Goal: Task Accomplishment & Management: Manage account settings

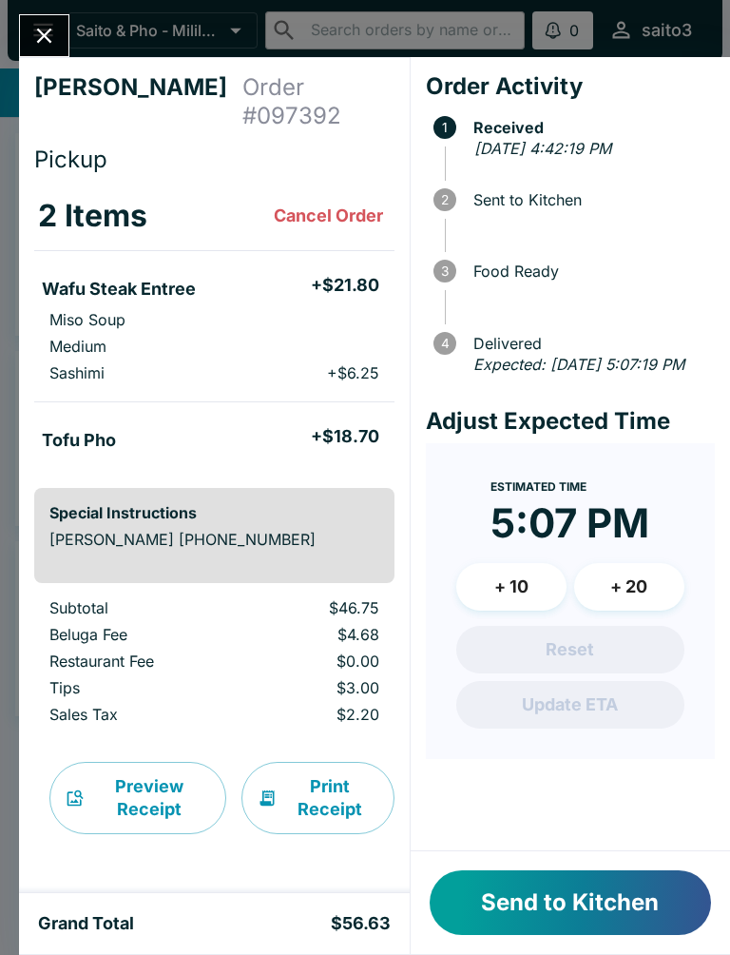
click at [612, 905] on button "Send to Kitchen" at bounding box center [570, 902] width 281 height 65
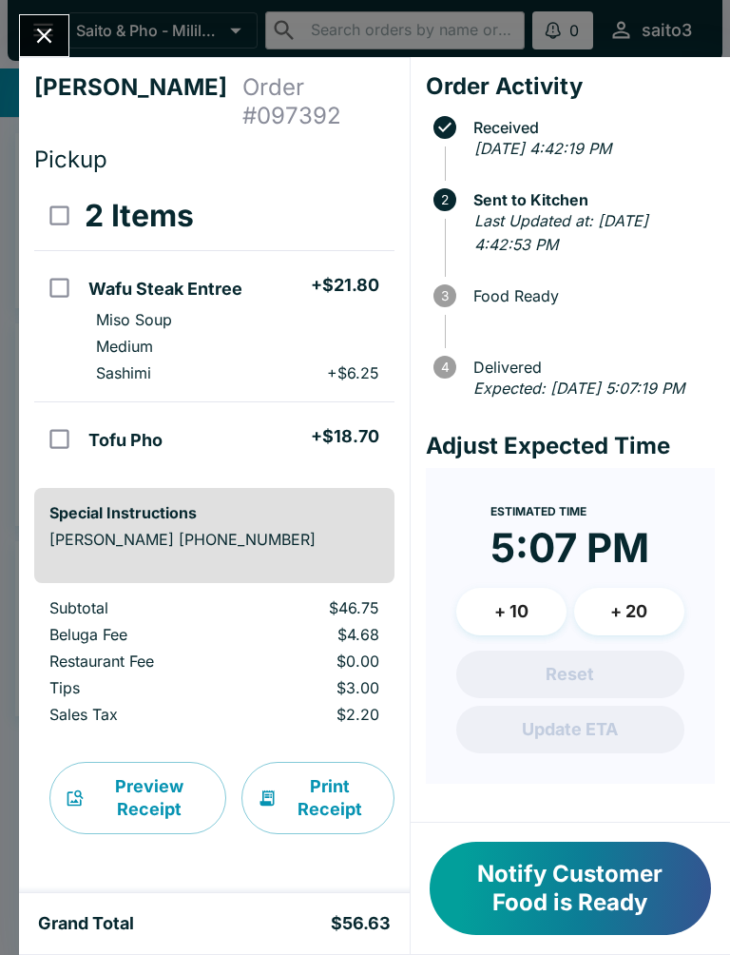
click at [43, 35] on icon "Close" at bounding box center [44, 36] width 15 height 15
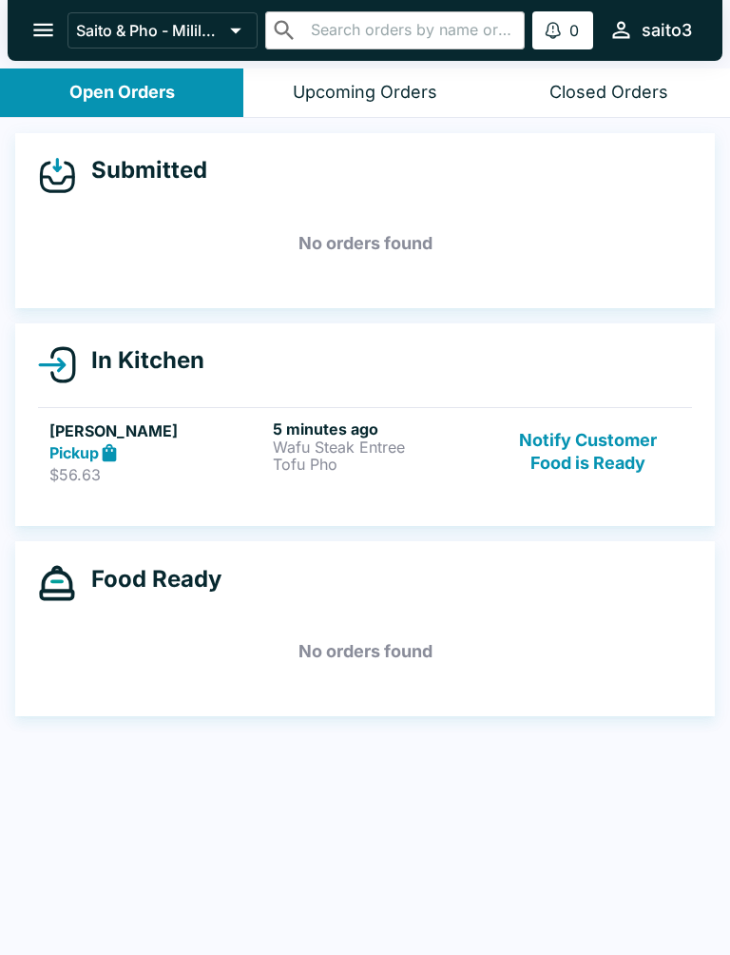
click at [419, 87] on div "Upcoming Orders" at bounding box center [365, 93] width 145 height 22
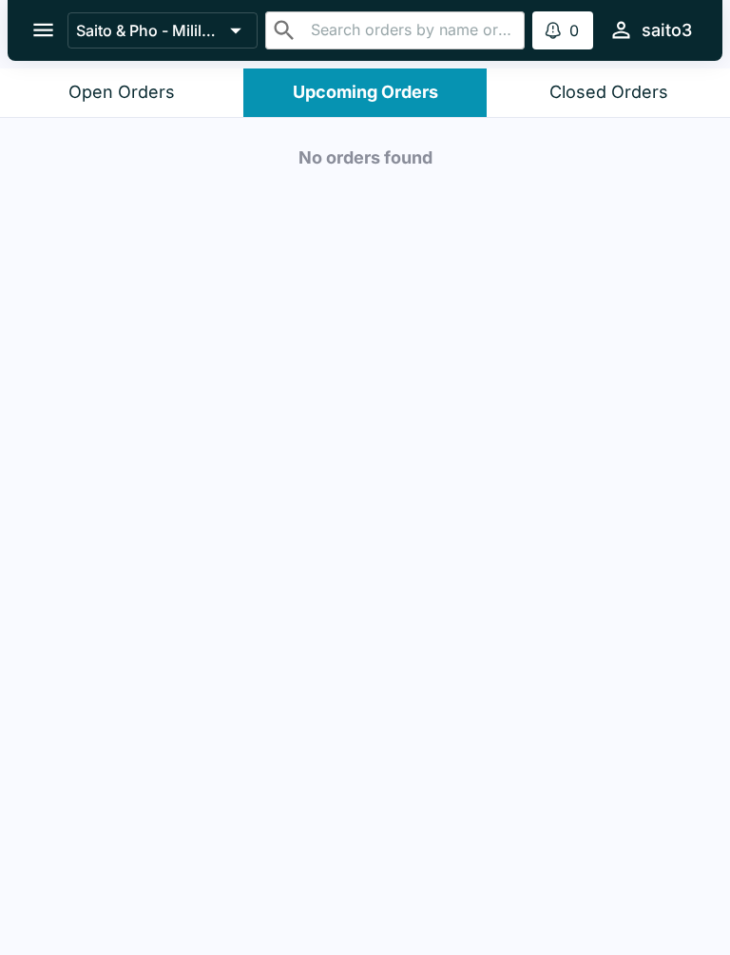
click at [623, 64] on header "Saito & Pho - Mililani ​ ​ 0 Alerts saito3" at bounding box center [365, 34] width 730 height 68
click at [623, 63] on header "Saito & Pho - Mililani ​ ​ 0 Alerts saito3" at bounding box center [365, 34] width 730 height 68
click at [591, 95] on div "Closed Orders" at bounding box center [609, 93] width 119 height 22
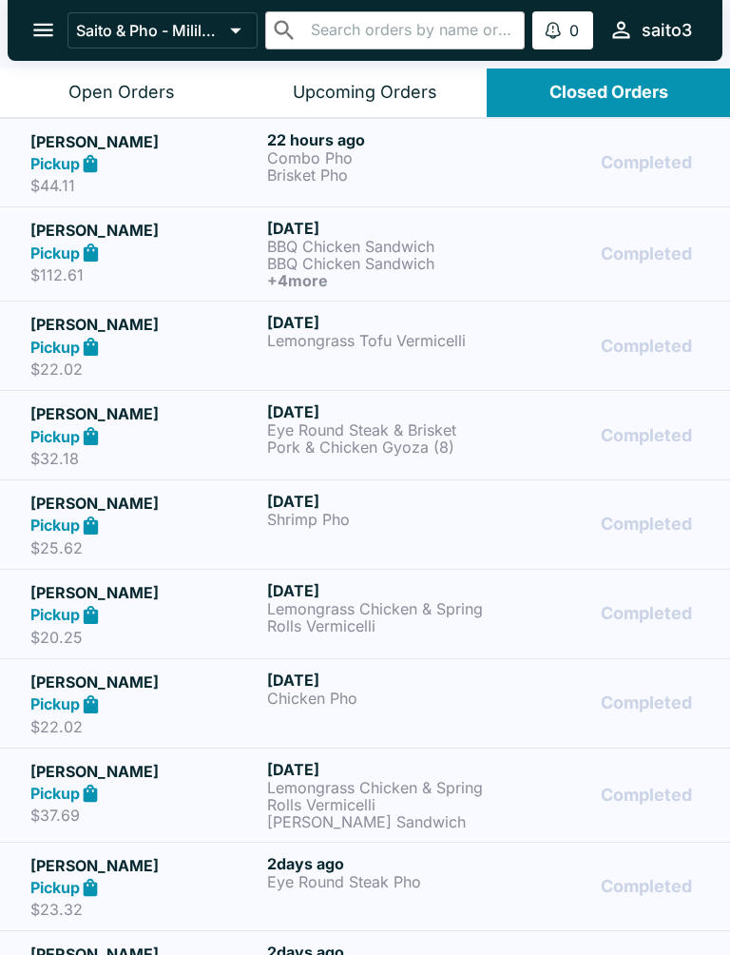
click at [160, 27] on p "Saito & Pho - Mililani" at bounding box center [149, 30] width 146 height 19
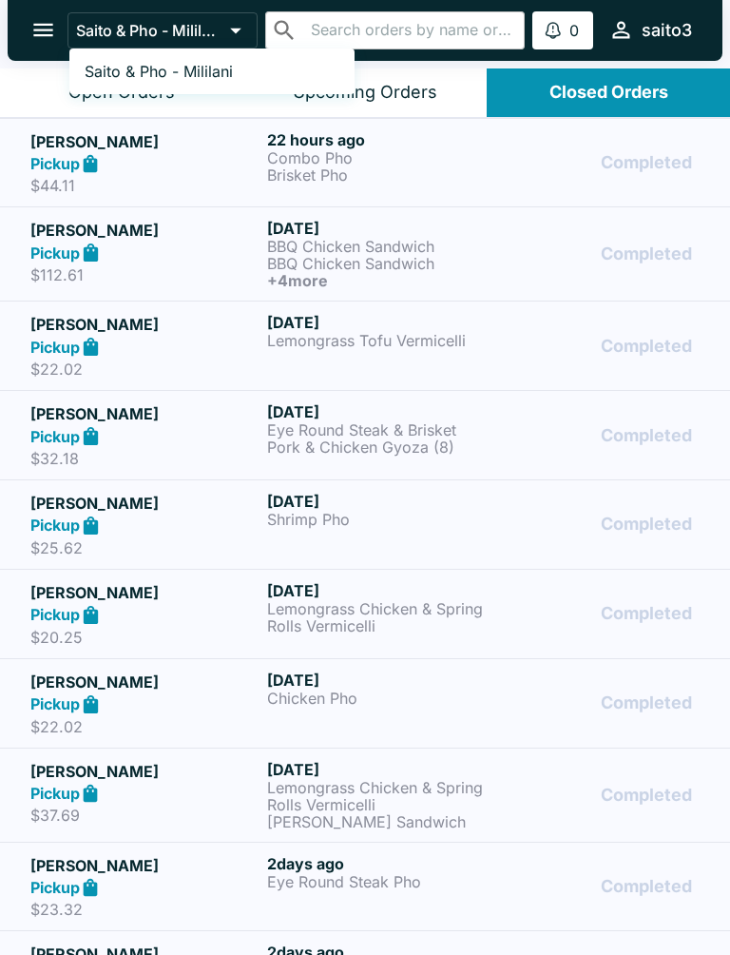
click at [431, 151] on div at bounding box center [365, 477] width 730 height 955
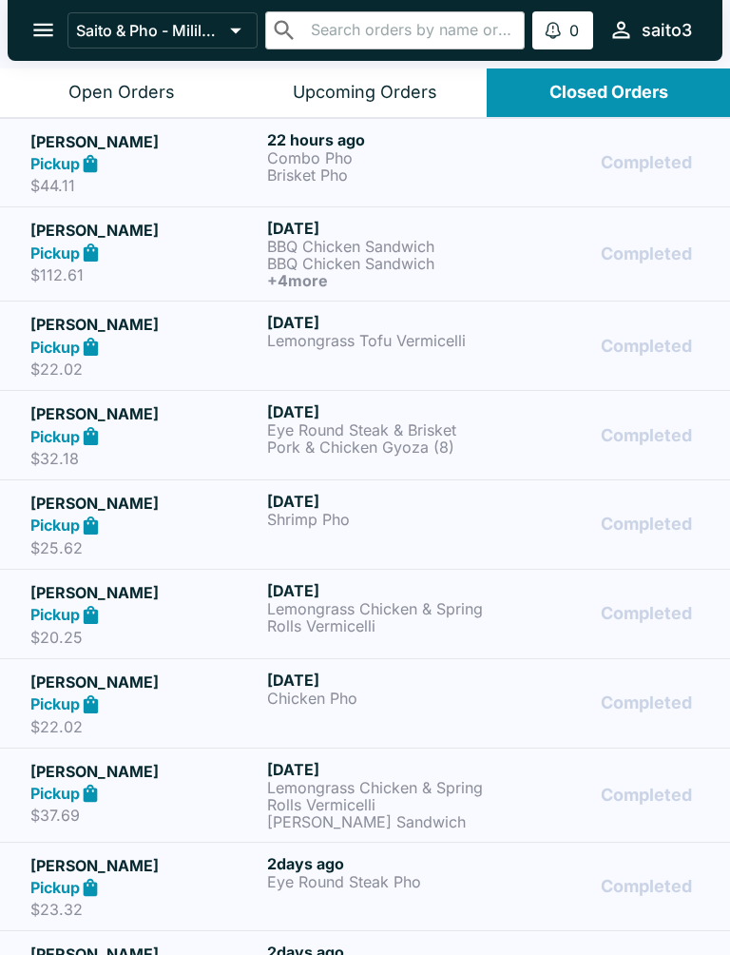
click at [154, 120] on link "[PERSON_NAME] Pickup $44.11 22 hours ago Combo Pho Brisket Pho Completed" at bounding box center [365, 162] width 730 height 89
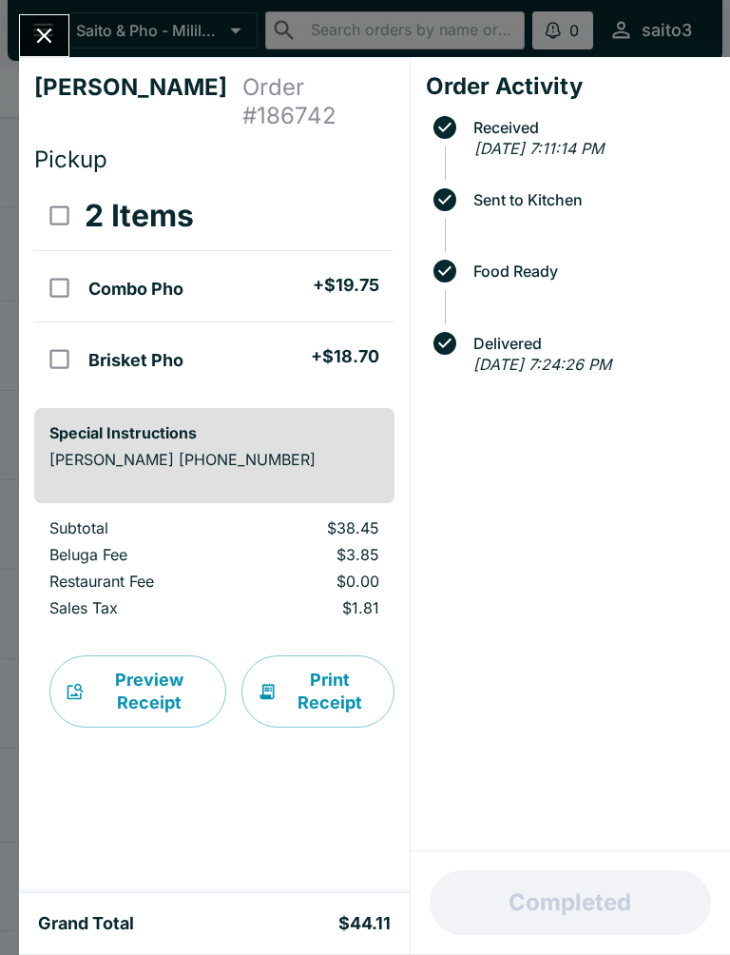
click at [56, 21] on button "Close" at bounding box center [44, 35] width 48 height 41
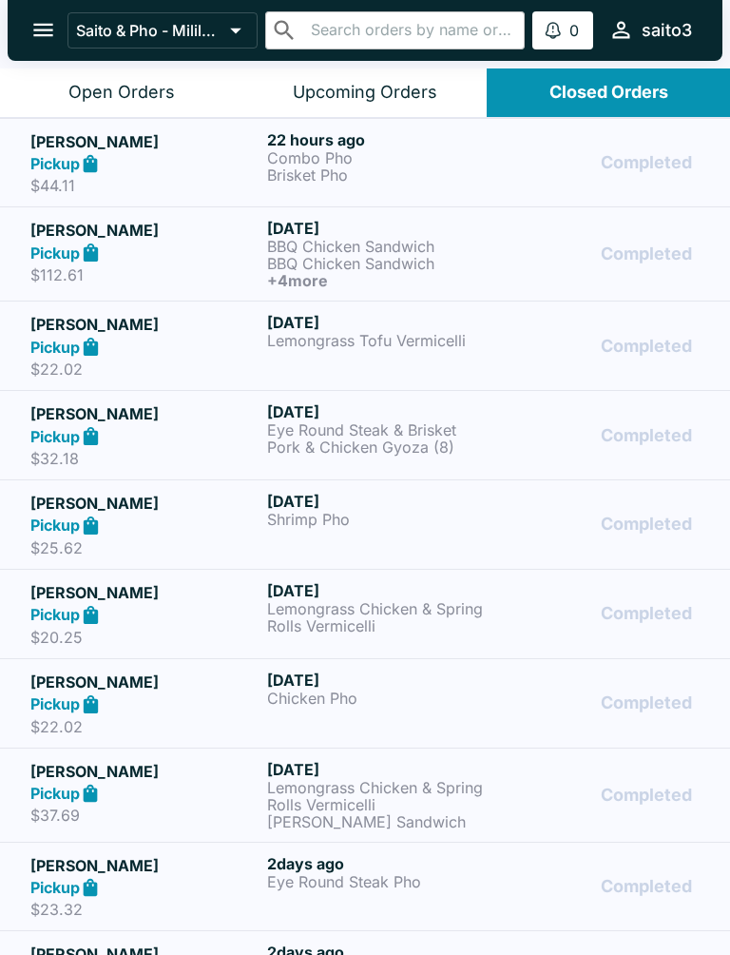
click at [148, 99] on div "Open Orders" at bounding box center [121, 93] width 107 height 22
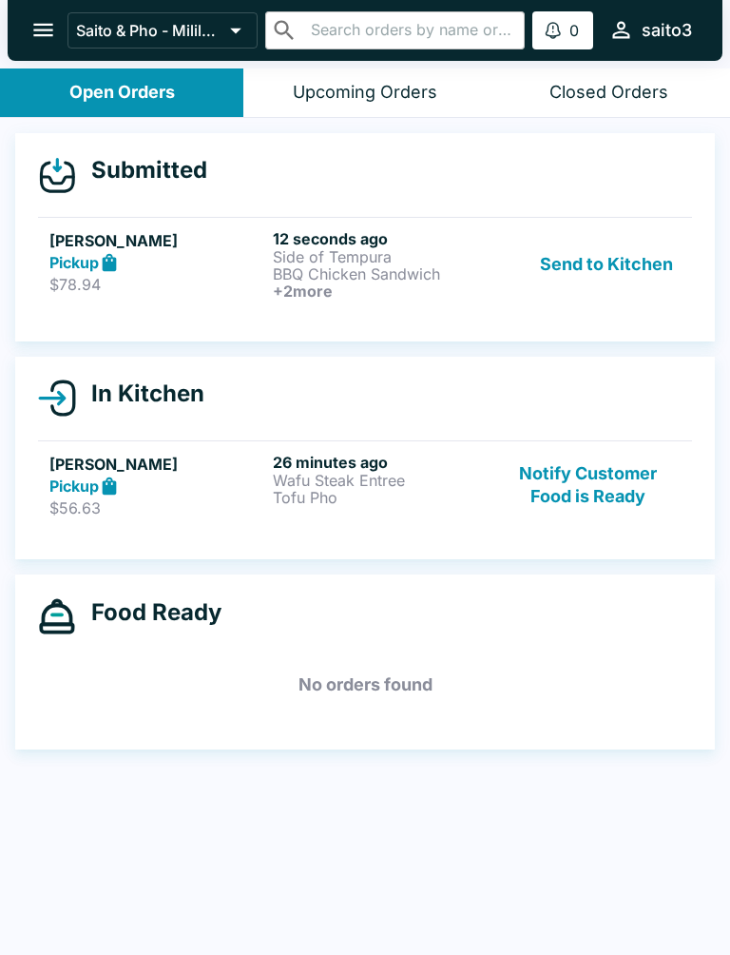
click at [474, 275] on p "BBQ Chicken Sandwich" at bounding box center [381, 273] width 216 height 17
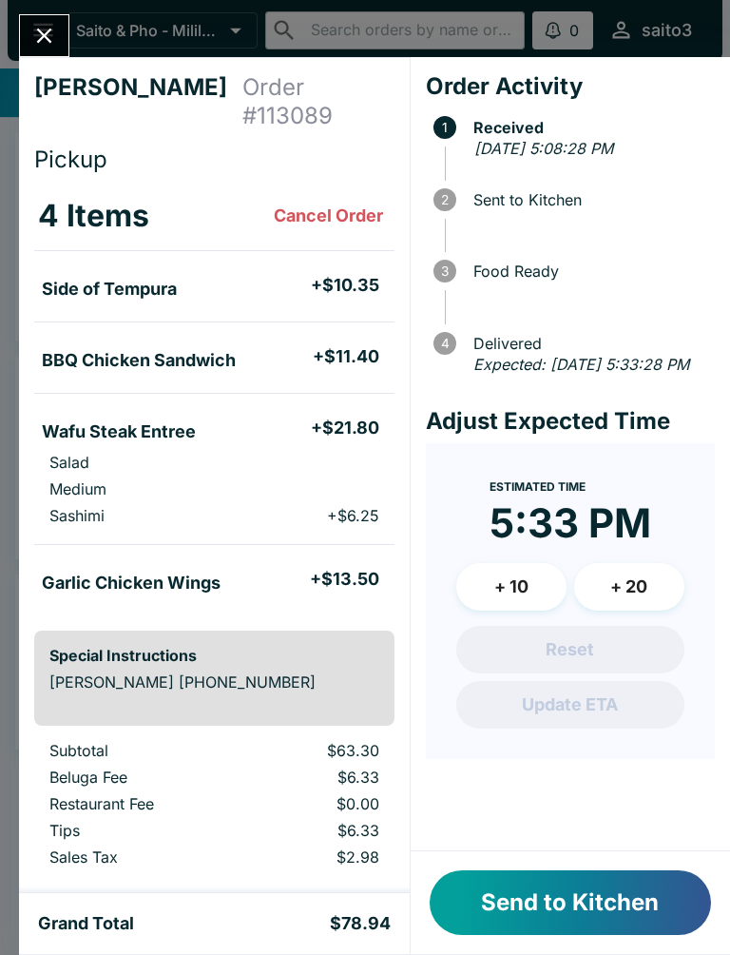
click at [595, 903] on button "Send to Kitchen" at bounding box center [570, 902] width 281 height 65
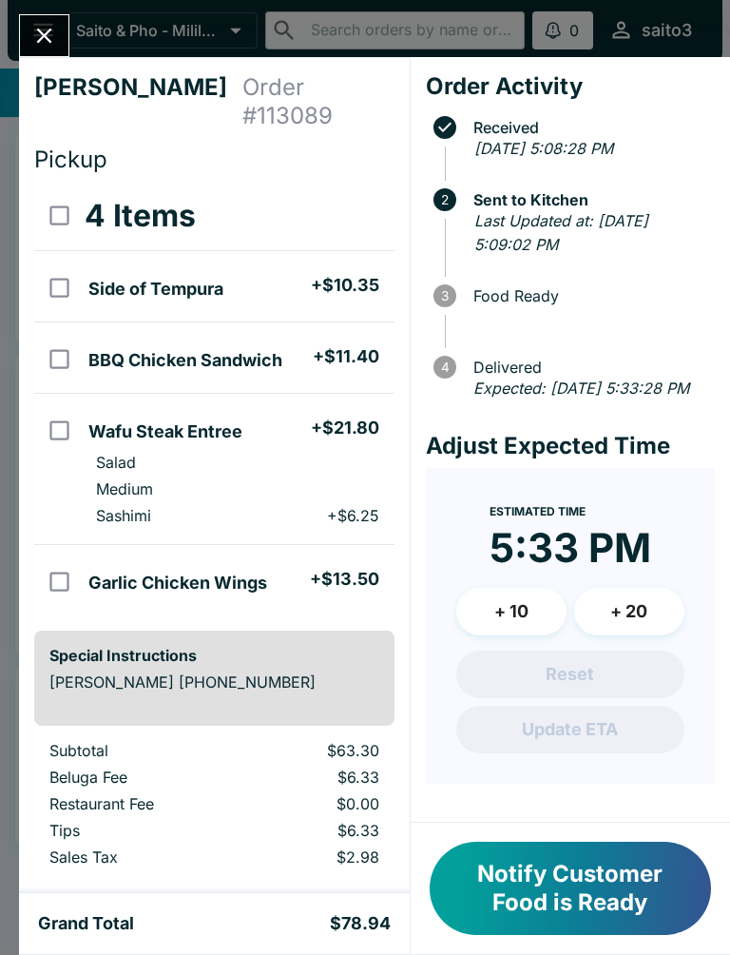
click at [41, 41] on icon "Close" at bounding box center [44, 36] width 15 height 15
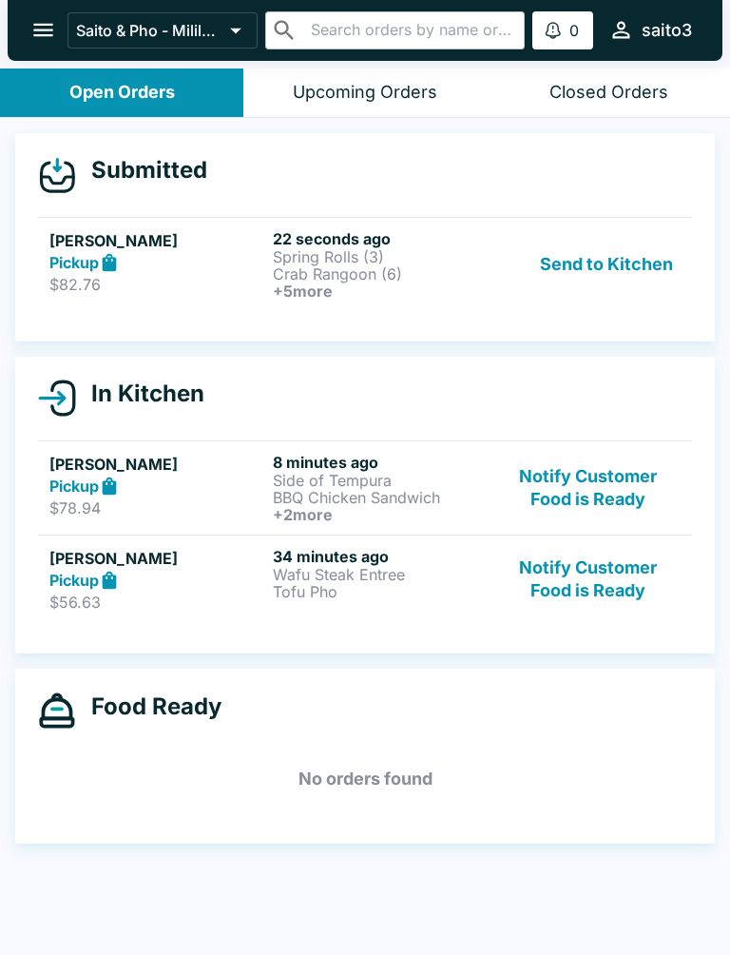
click at [363, 285] on h6 "+ 5 more" at bounding box center [381, 290] width 216 height 17
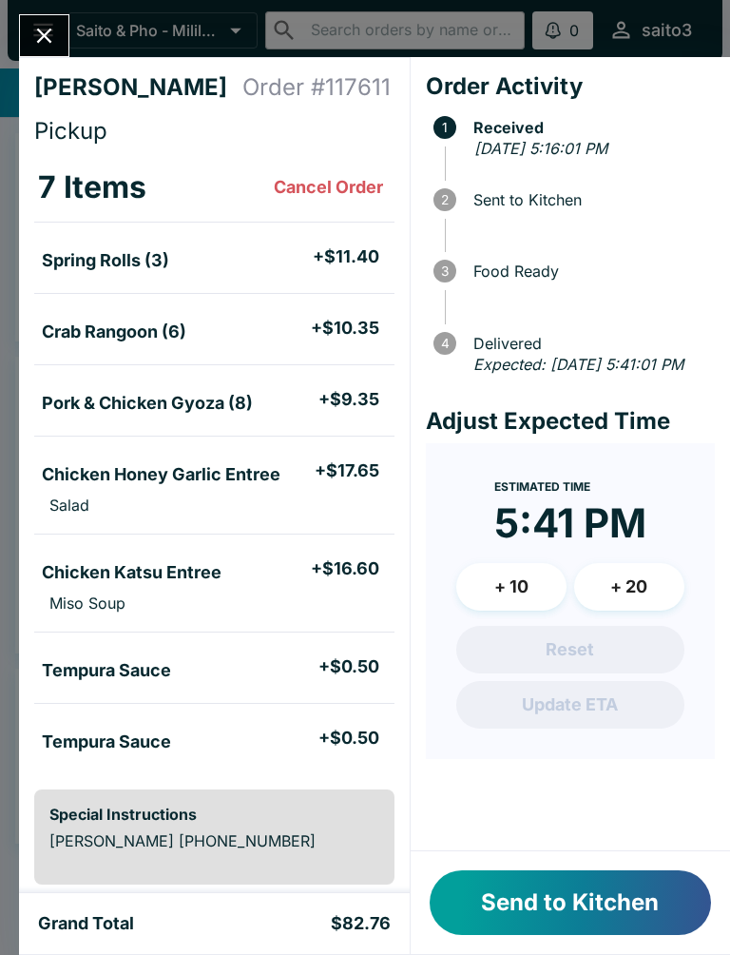
click at [597, 908] on button "Send to Kitchen" at bounding box center [570, 902] width 281 height 65
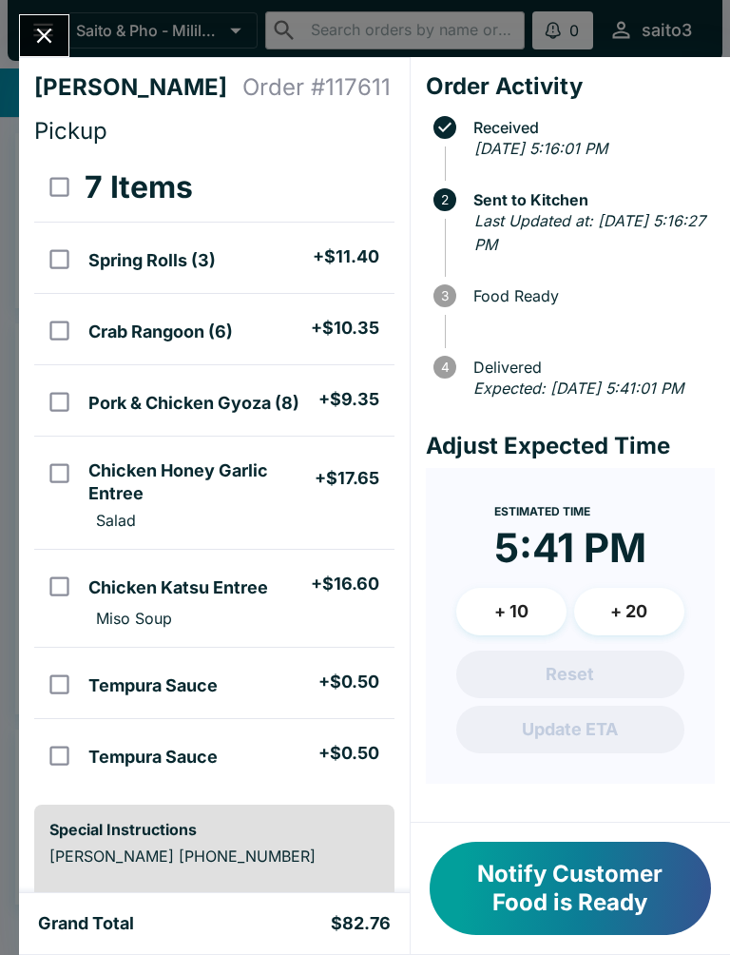
click at [68, 26] on div at bounding box center [44, 35] width 50 height 43
click at [66, 25] on button "Close" at bounding box center [44, 35] width 48 height 41
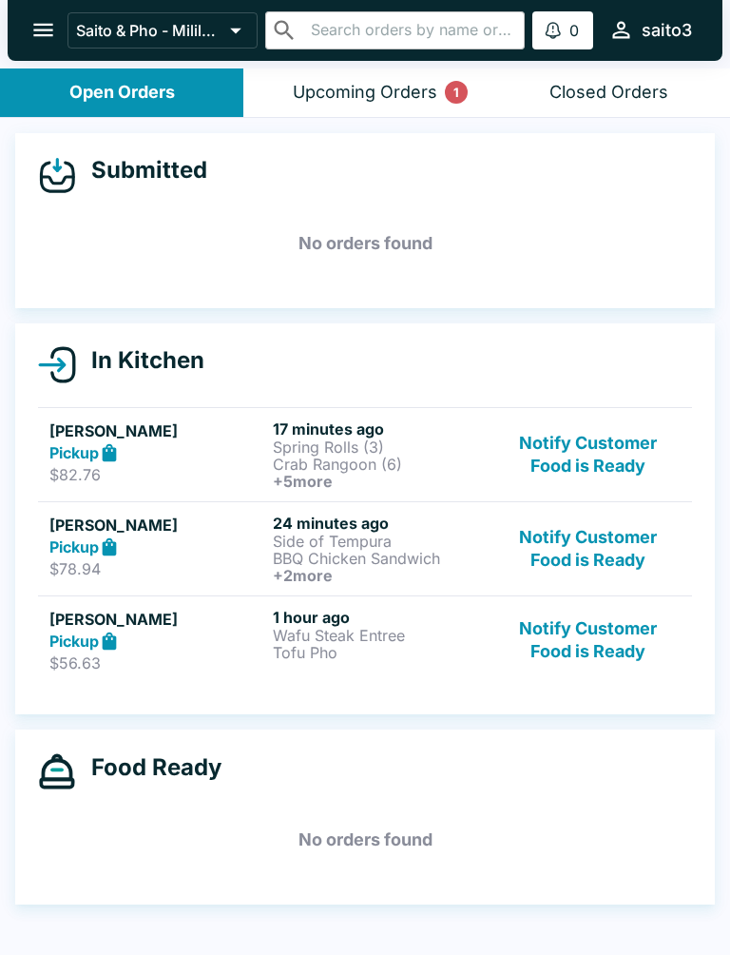
click at [55, 28] on icon "open drawer" at bounding box center [43, 30] width 26 height 26
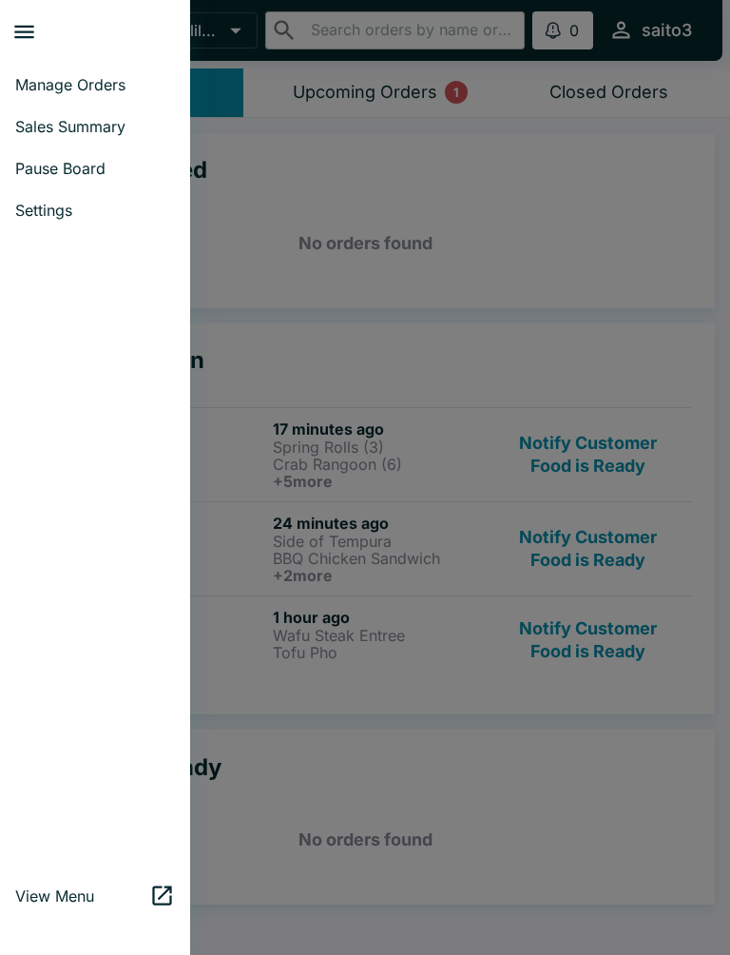
click at [449, 205] on div at bounding box center [365, 477] width 730 height 955
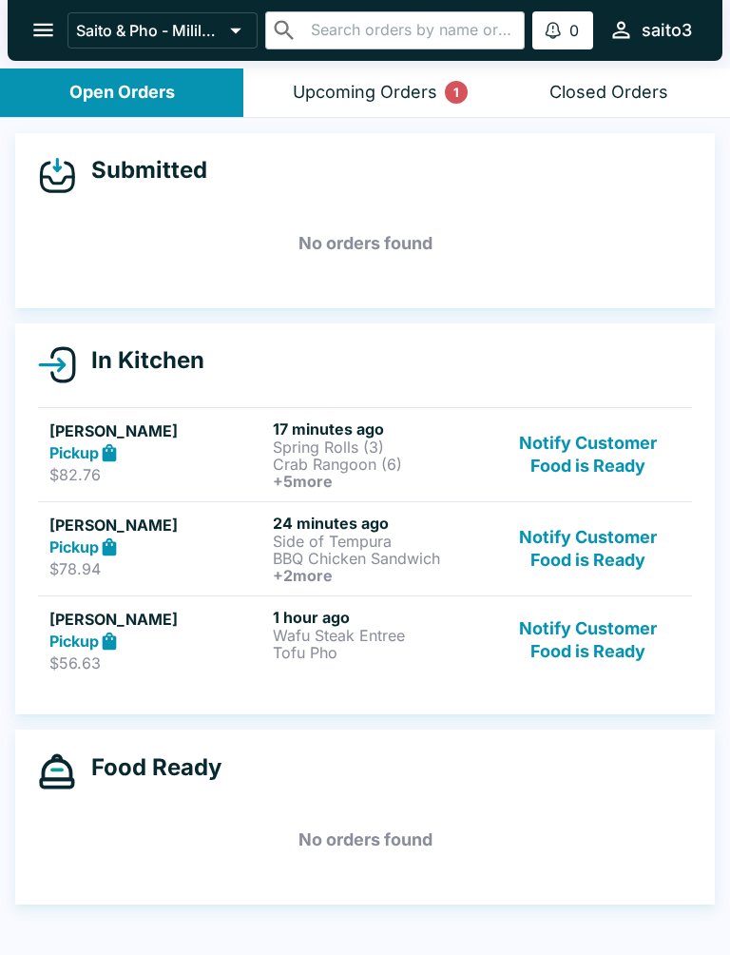
click at [394, 448] on p "Spring Rolls (3)" at bounding box center [381, 446] width 216 height 17
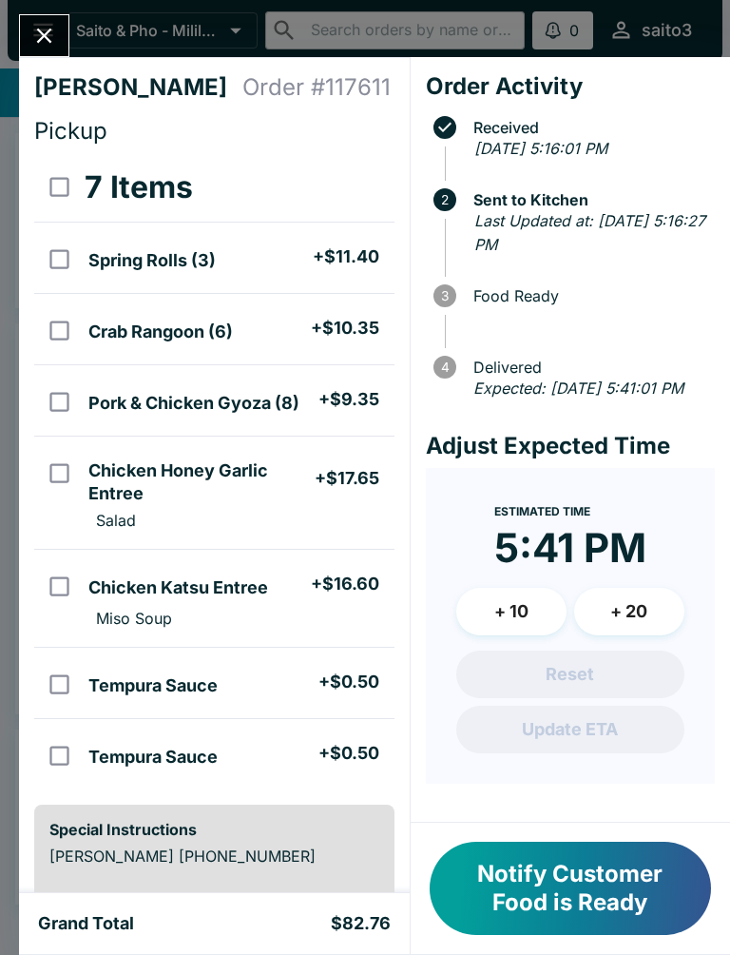
click at [38, 38] on icon "Close" at bounding box center [44, 36] width 26 height 26
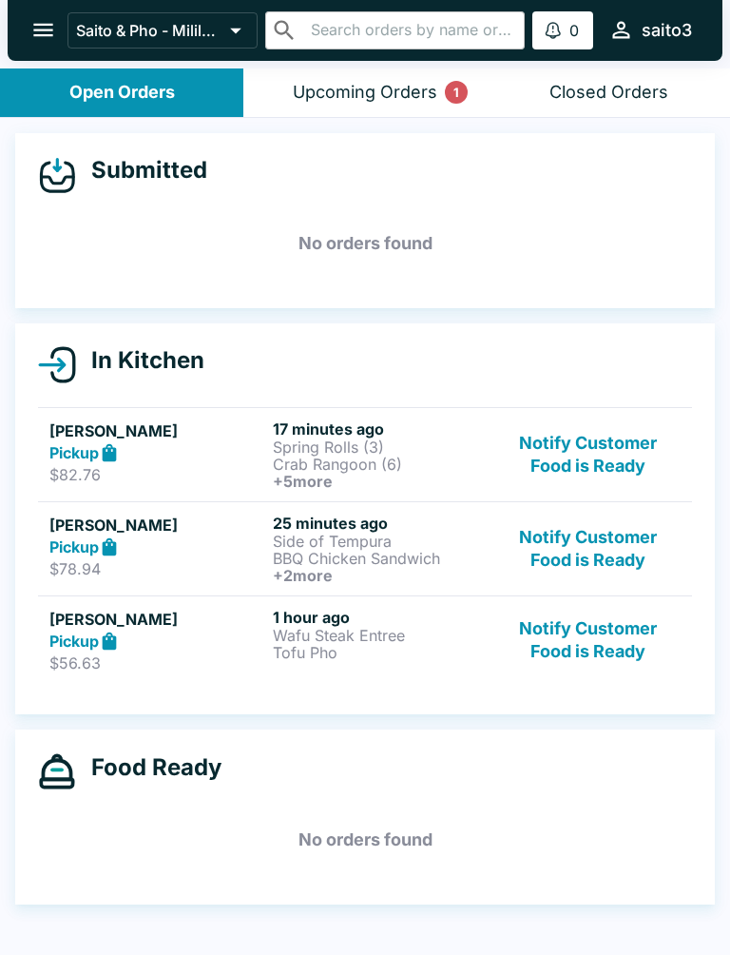
click at [399, 641] on p "Wafu Steak Entree" at bounding box center [381, 635] width 216 height 17
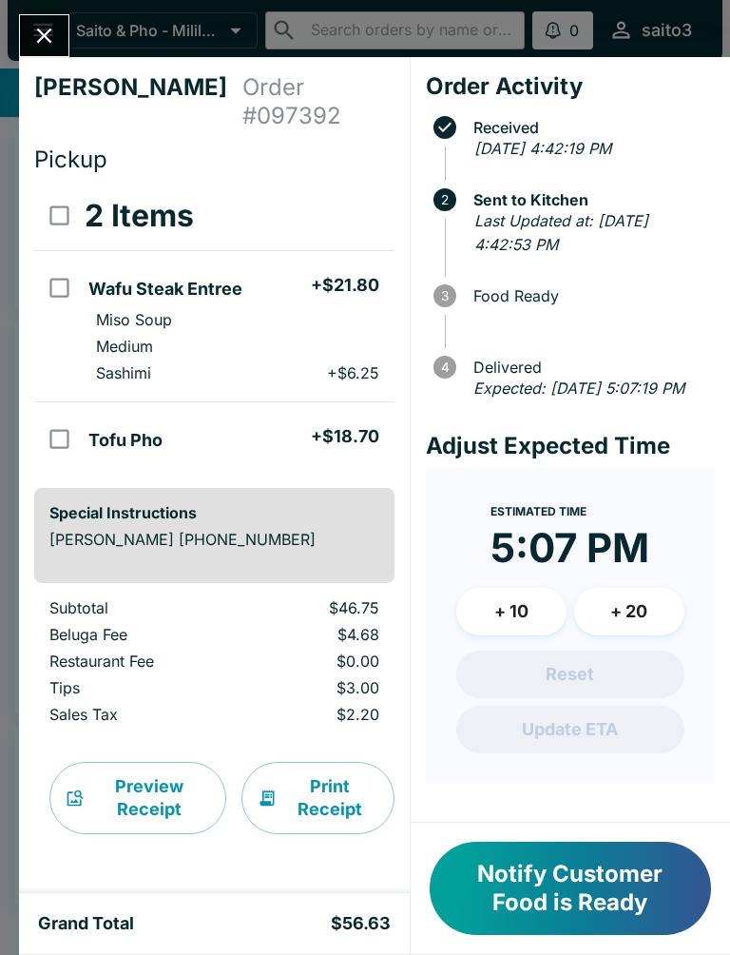
click at [641, 885] on button "Notify Customer Food is Ready" at bounding box center [570, 888] width 281 height 93
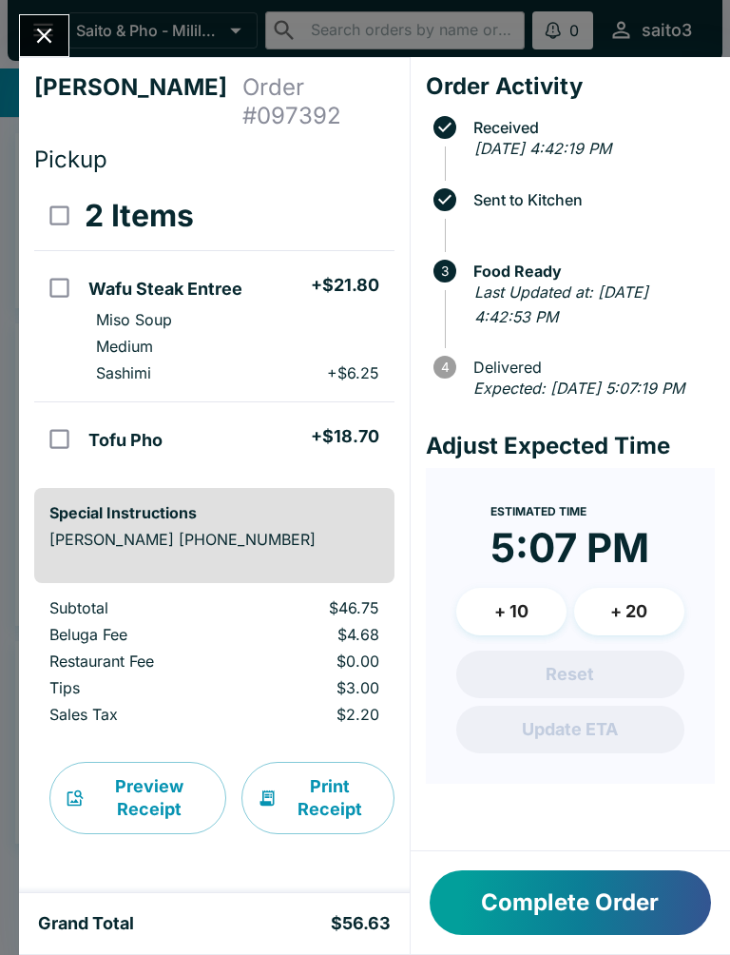
click at [640, 885] on button "Complete Order" at bounding box center [570, 902] width 281 height 65
click at [638, 882] on button "Complete Order" at bounding box center [570, 902] width 281 height 65
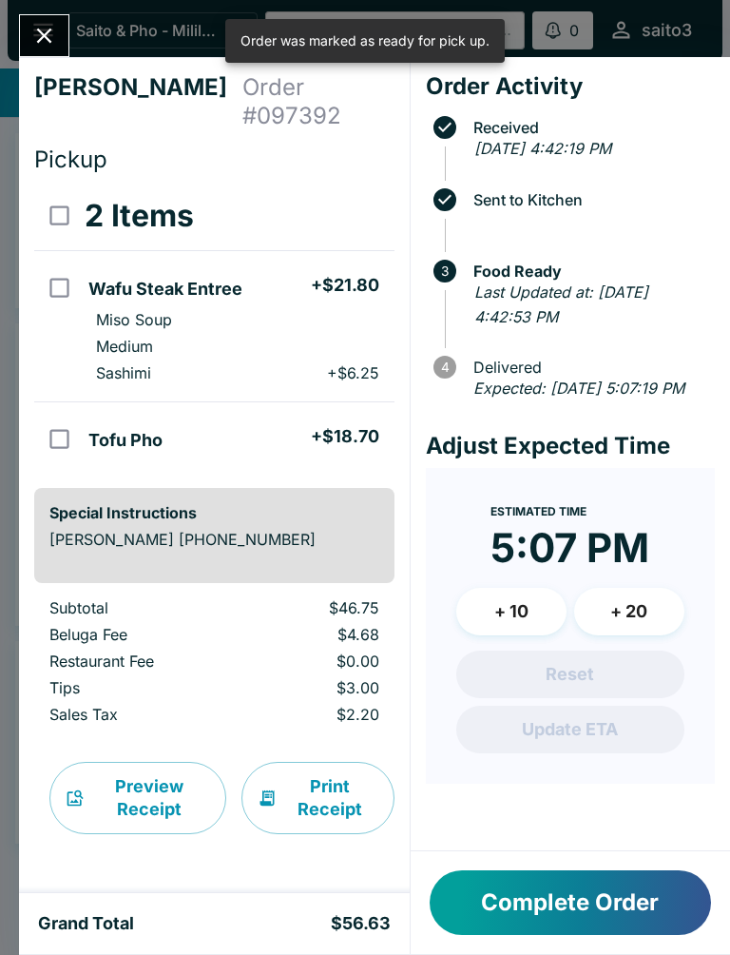
click at [29, 27] on button "Close" at bounding box center [44, 35] width 48 height 41
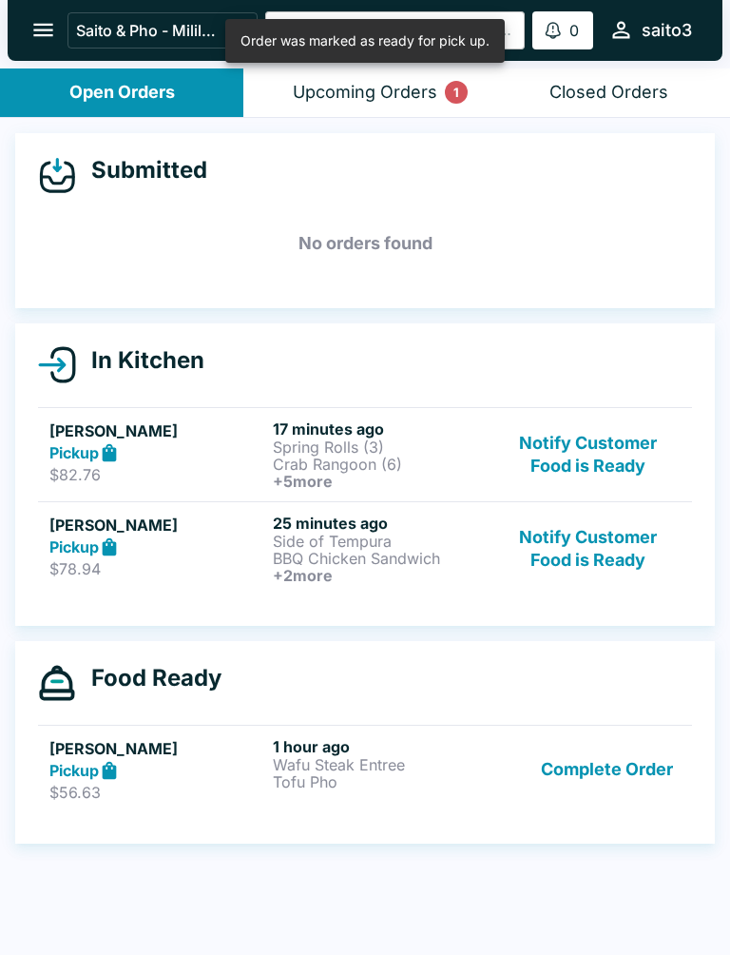
click at [219, 536] on div "Pickup" at bounding box center [157, 547] width 216 height 22
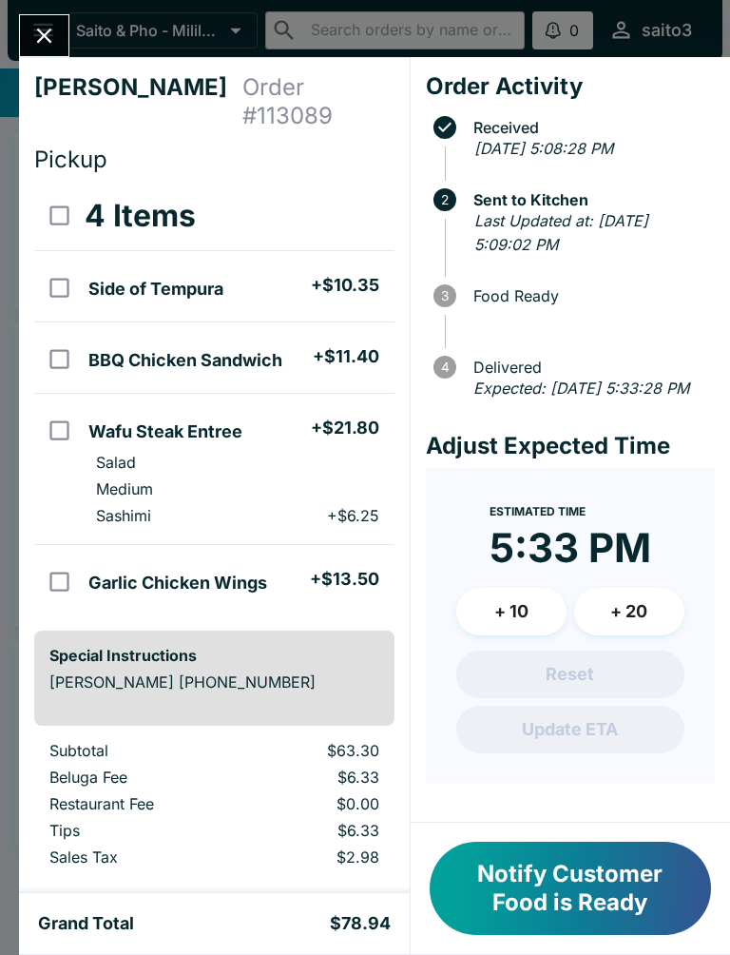
click at [55, 46] on icon "Close" at bounding box center [44, 36] width 26 height 26
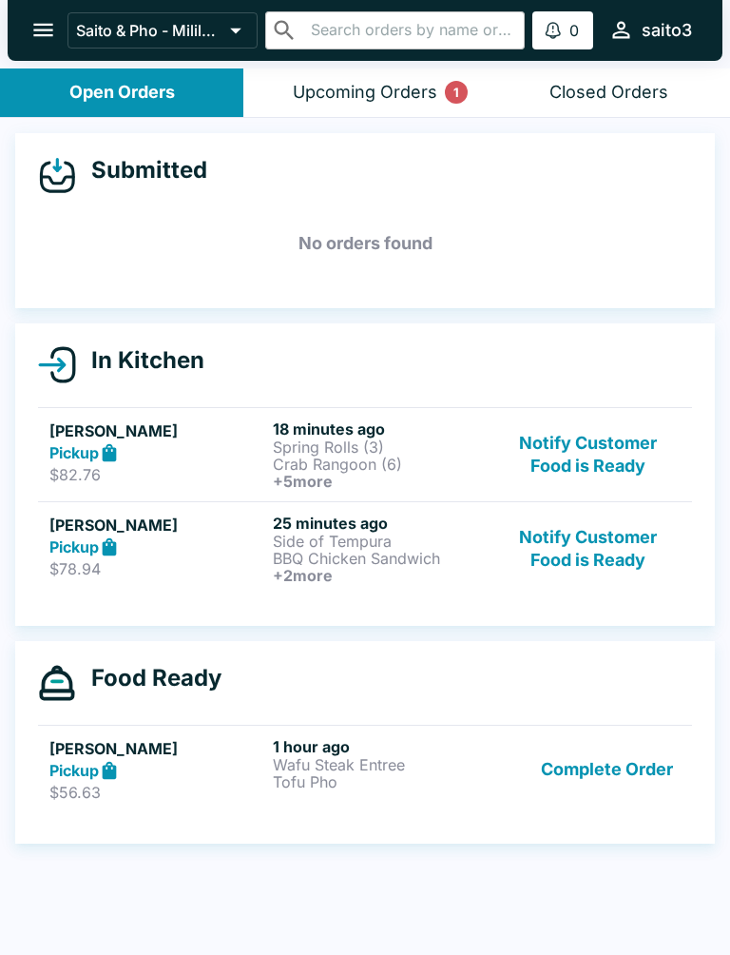
click at [99, 459] on strong "Pickup" at bounding box center [73, 452] width 49 height 19
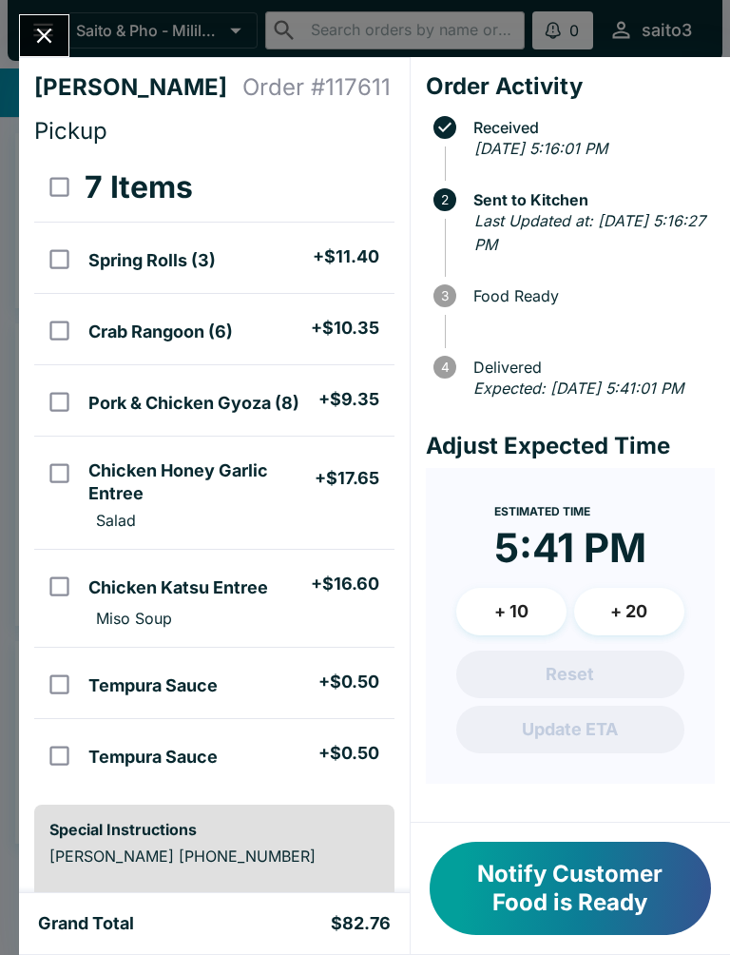
click at [14, 22] on div "[PERSON_NAME] Order # 117611 Pickup 7 Items Spring Rolls (3) + $11.40 Crab Rang…" at bounding box center [365, 477] width 730 height 955
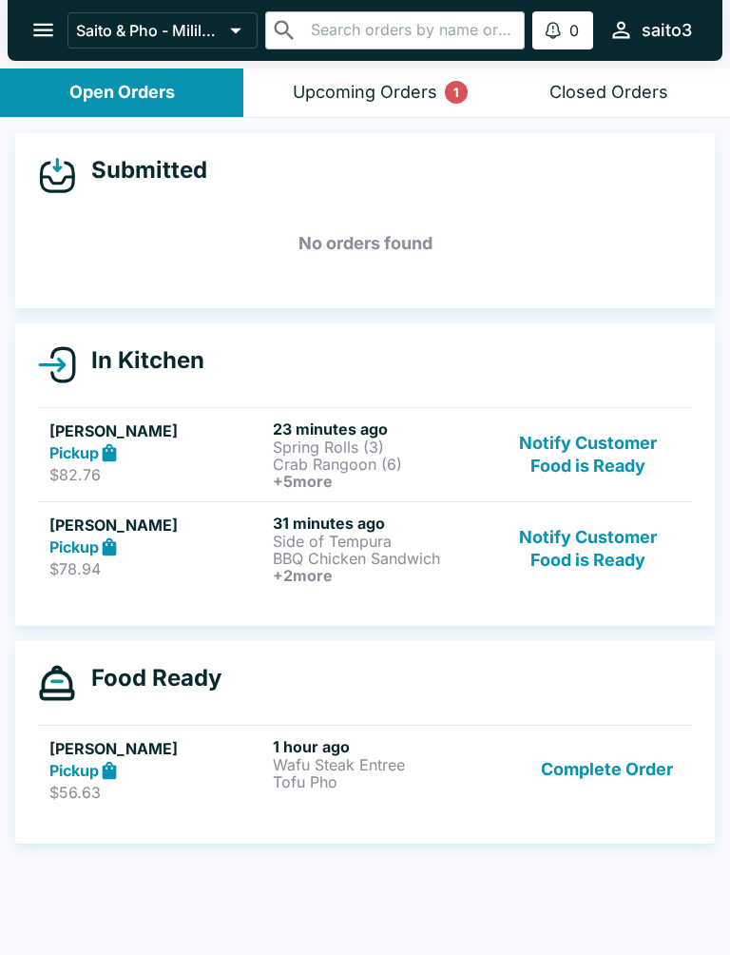
click at [346, 438] on p "Spring Rolls (3)" at bounding box center [381, 446] width 216 height 17
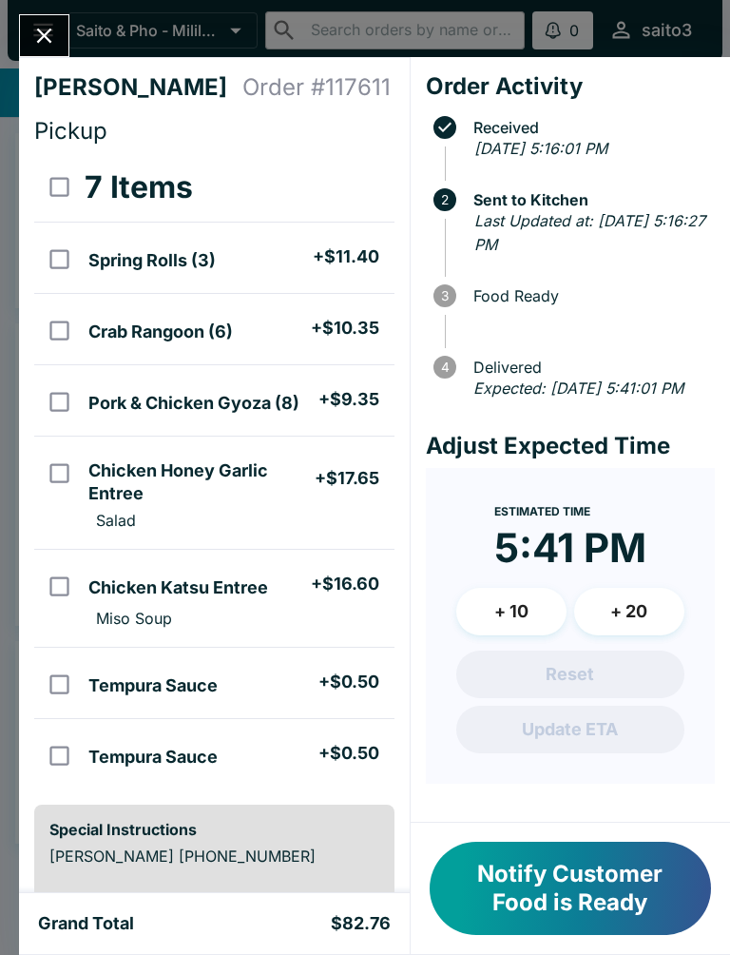
click at [614, 851] on button "Notify Customer Food is Ready" at bounding box center [570, 888] width 281 height 93
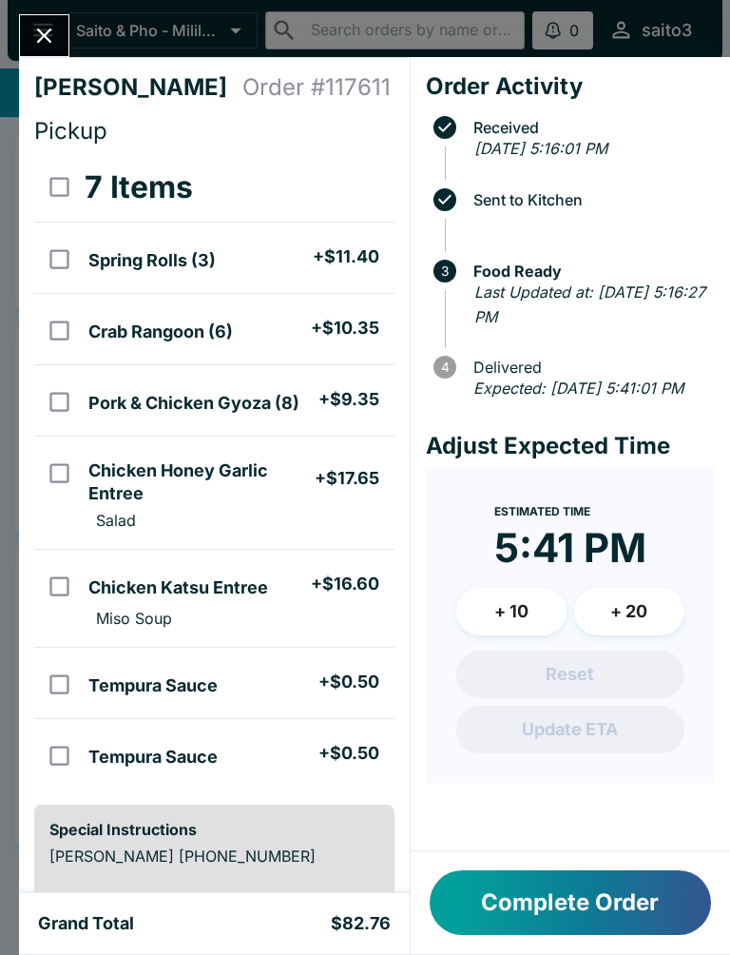
click at [613, 850] on div "Order Activity Received [DATE] 5:16:01 PM Sent to Kitchen 3 Food Ready Last Upd…" at bounding box center [571, 454] width 320 height 794
click at [628, 888] on button "Complete Order" at bounding box center [570, 902] width 281 height 65
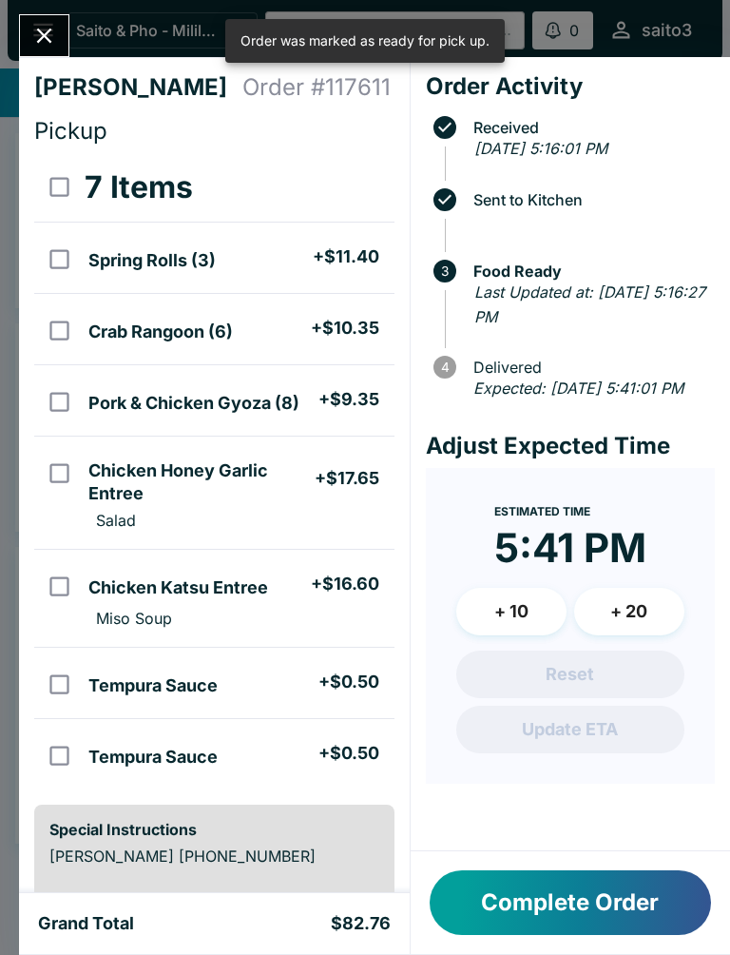
click at [61, 43] on button "Close" at bounding box center [44, 35] width 48 height 41
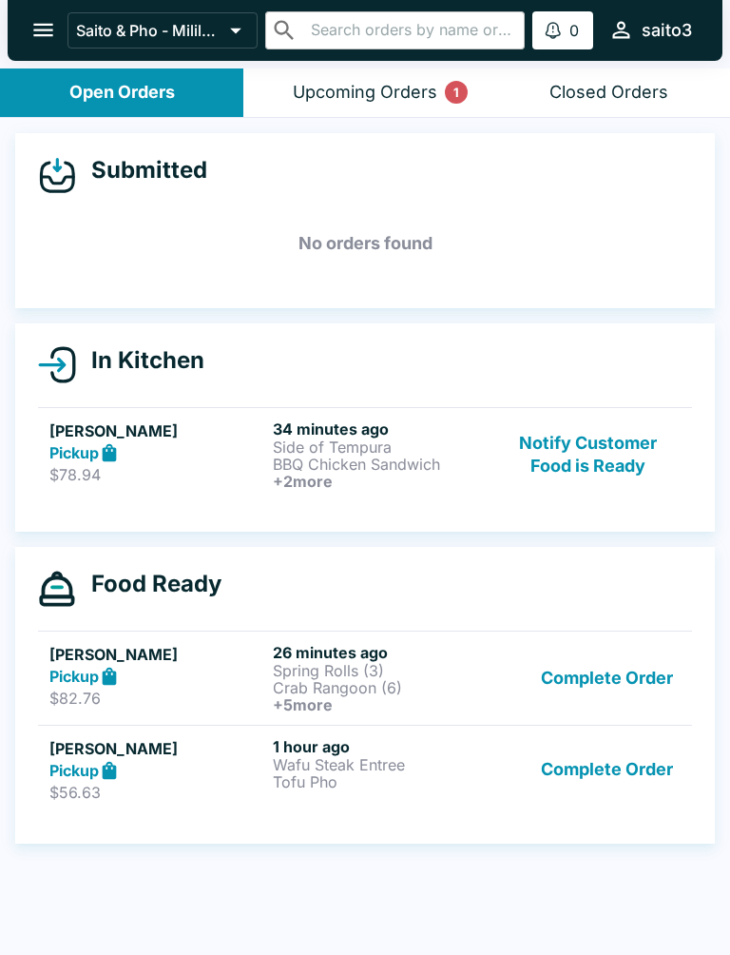
click at [415, 64] on header "Saito & Pho - Mililani ​ ​ 0 Alerts saito3" at bounding box center [365, 34] width 730 height 68
click at [650, 453] on button "Notify Customer Food is Ready" at bounding box center [588, 454] width 184 height 70
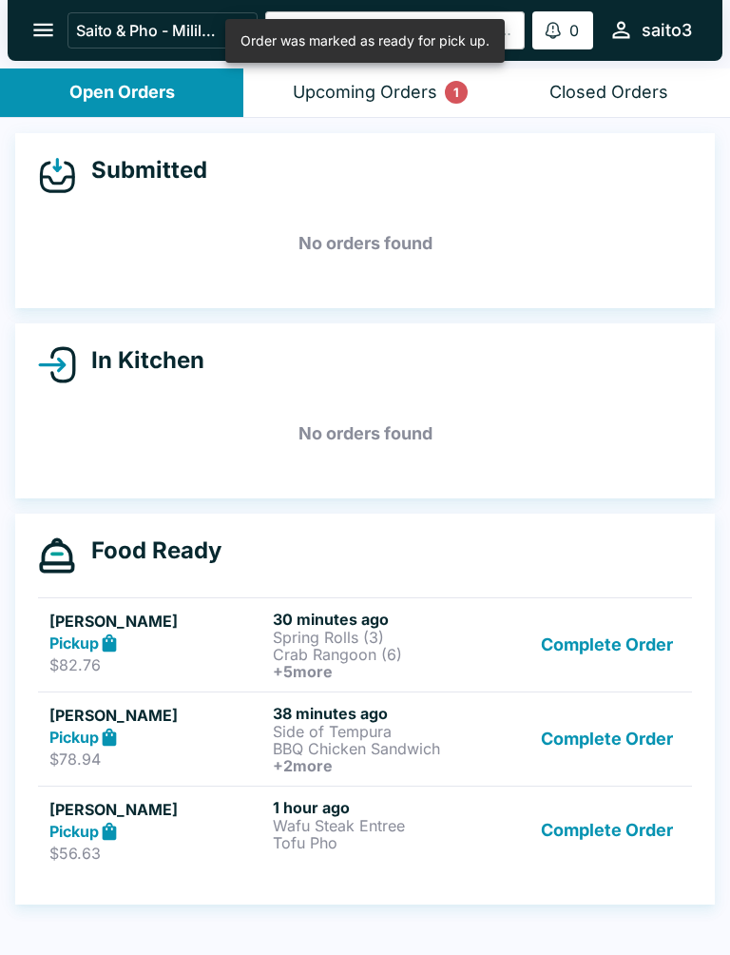
click at [614, 643] on button "Complete Order" at bounding box center [606, 645] width 147 height 70
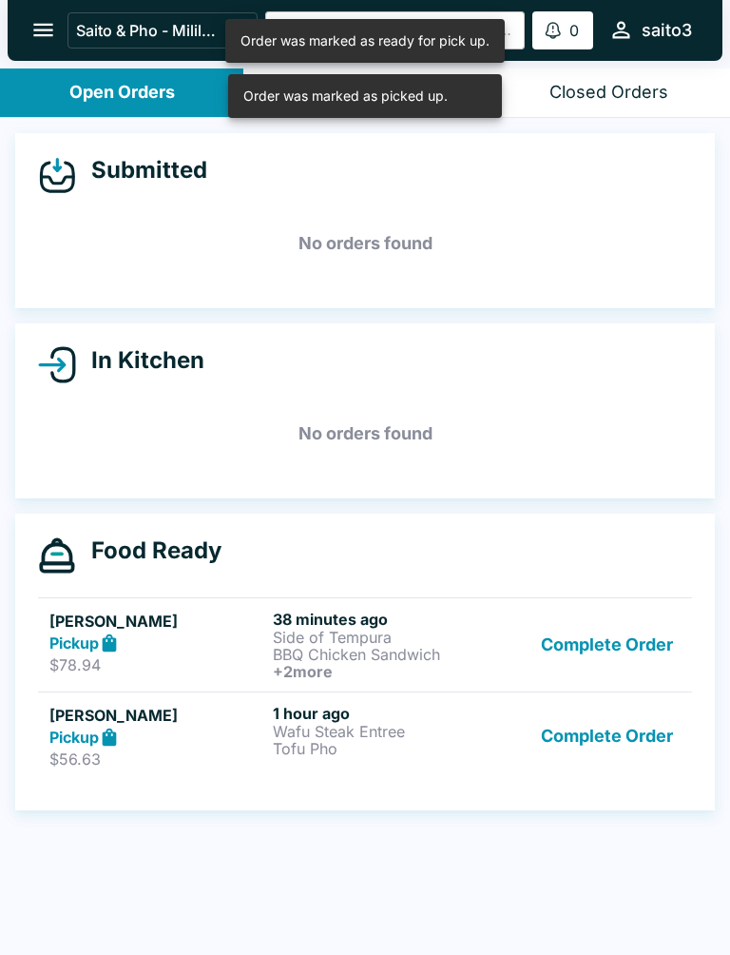
click at [632, 622] on button "Complete Order" at bounding box center [606, 645] width 147 height 70
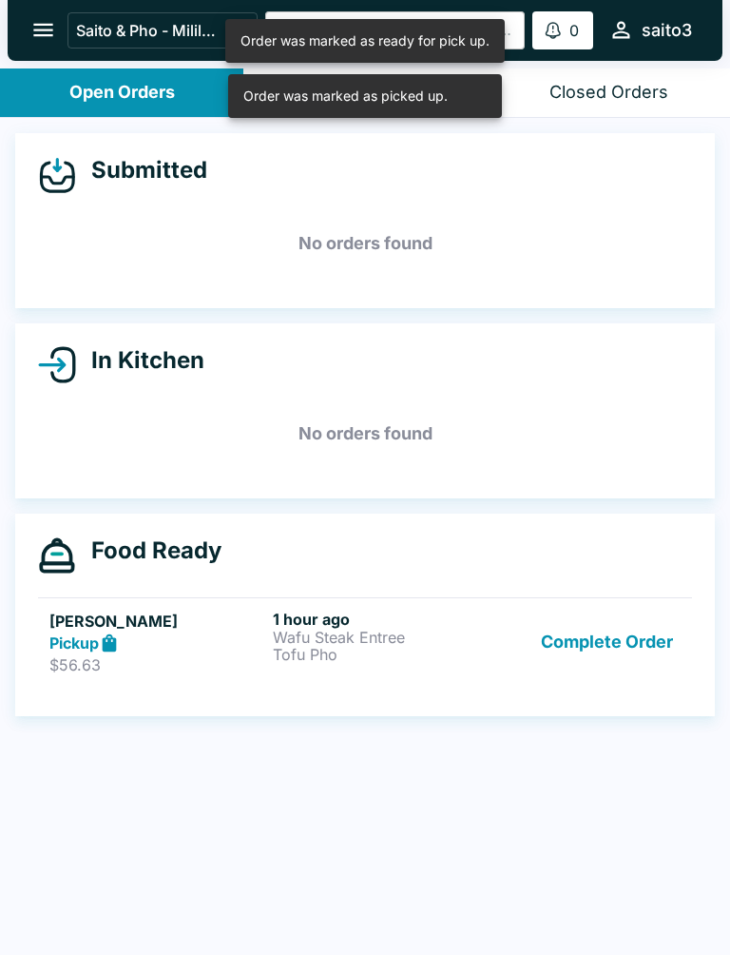
click at [626, 673] on button "Complete Order" at bounding box center [606, 643] width 147 height 66
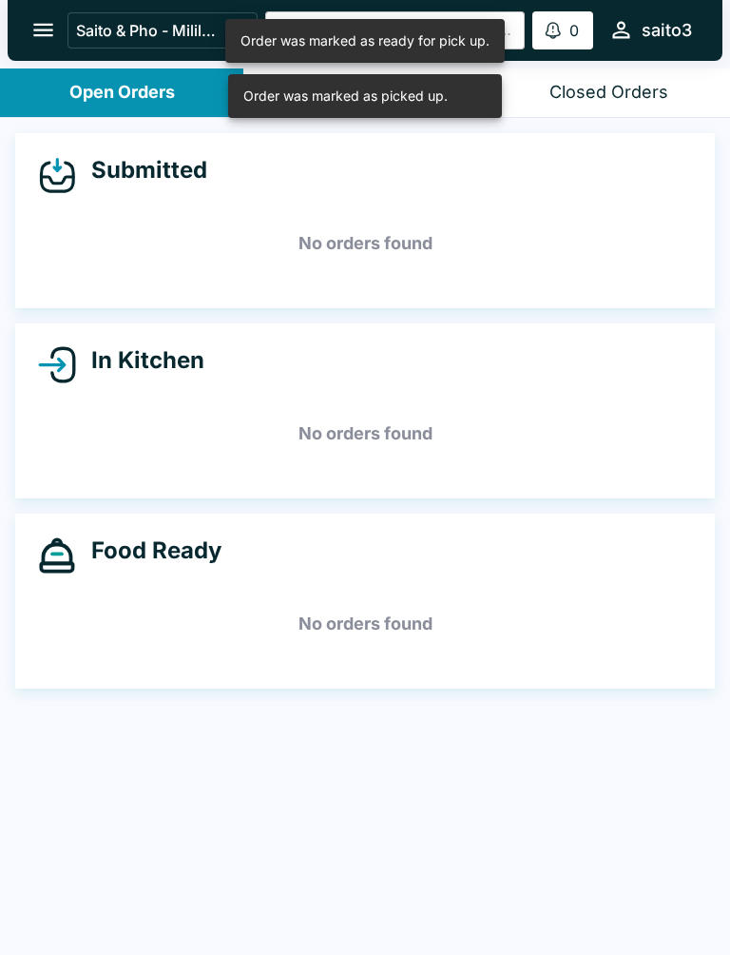
click at [641, 625] on h5 "No orders found" at bounding box center [365, 624] width 654 height 68
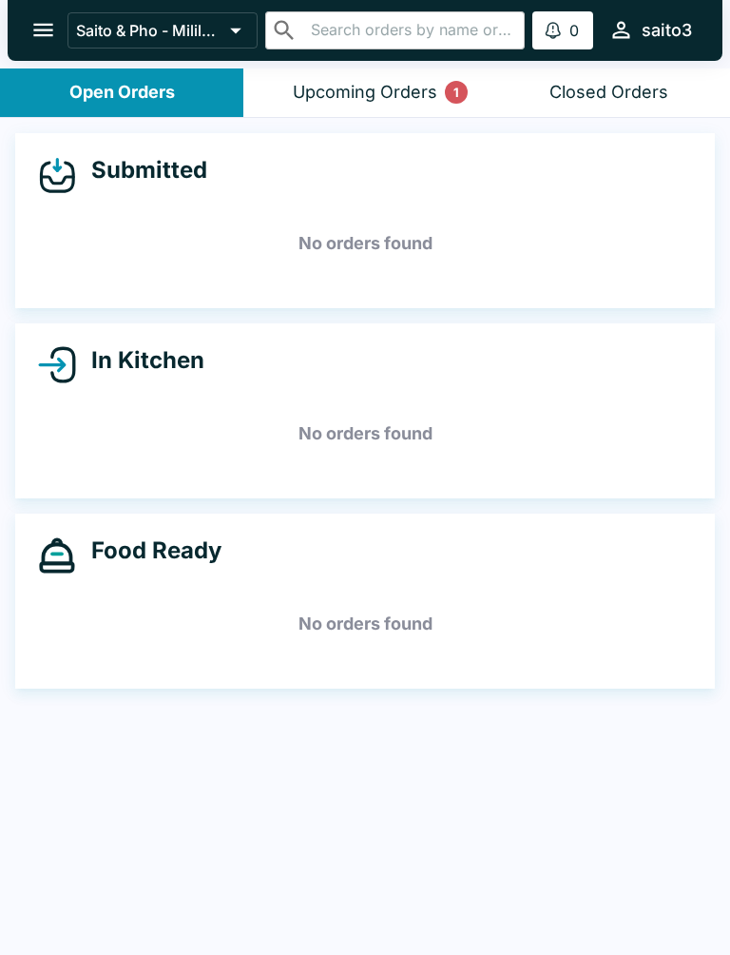
click at [418, 83] on div "Upcoming Orders 1" at bounding box center [365, 93] width 145 height 22
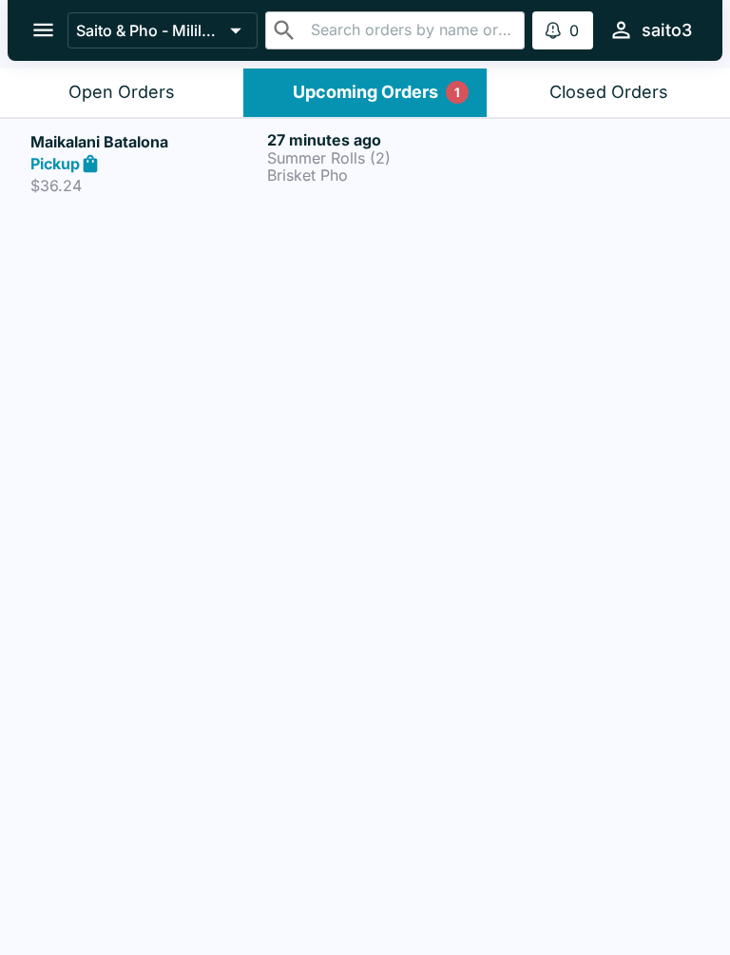
click at [450, 145] on h6 "27 minutes ago" at bounding box center [381, 139] width 229 height 19
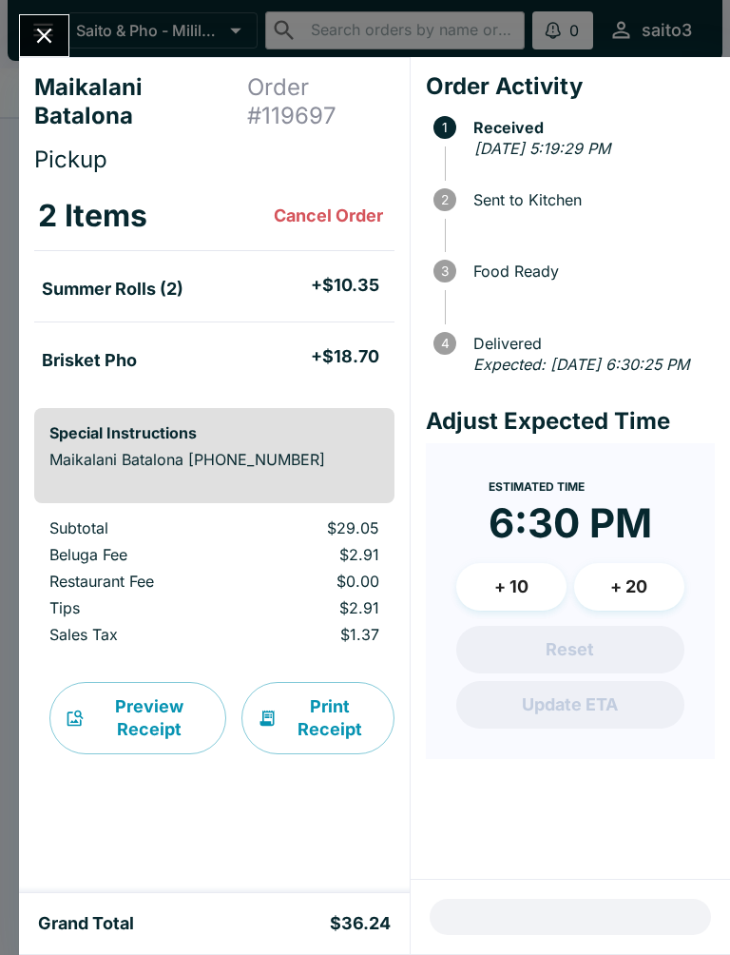
click at [34, 27] on icon "Close" at bounding box center [44, 36] width 26 height 26
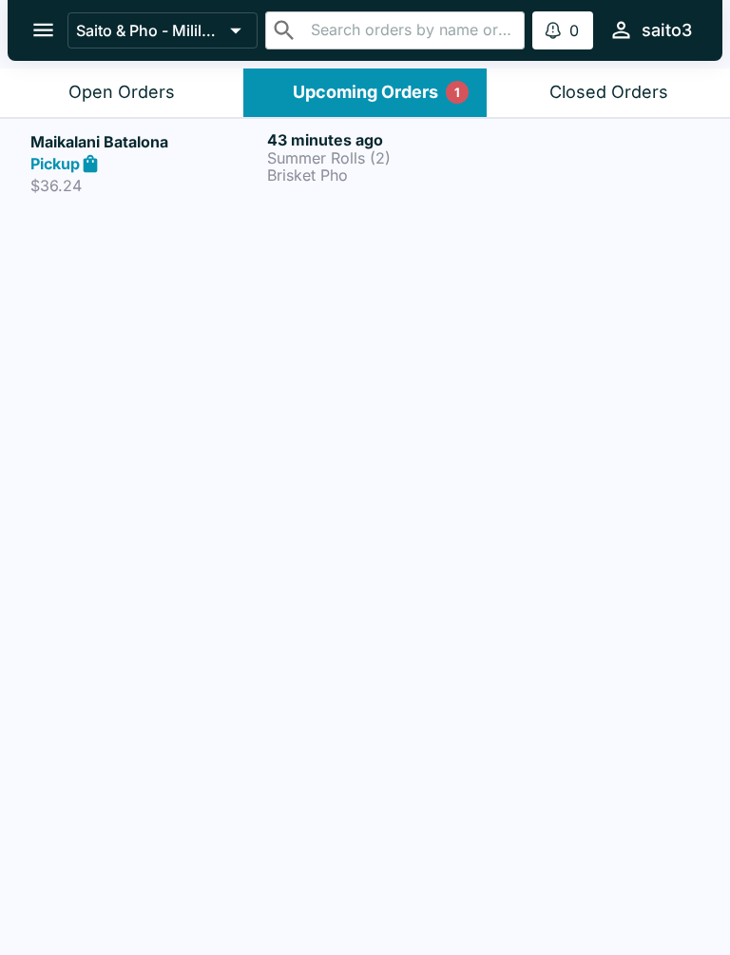
click at [448, 138] on h6 "43 minutes ago" at bounding box center [381, 139] width 229 height 19
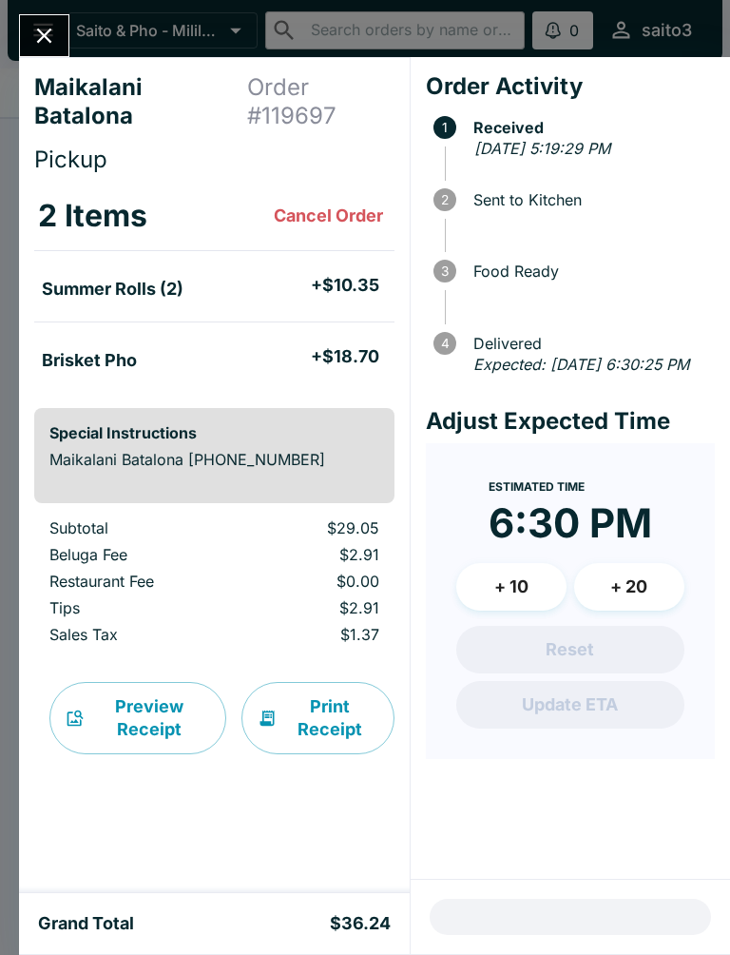
click at [60, 50] on button "Close" at bounding box center [44, 35] width 48 height 41
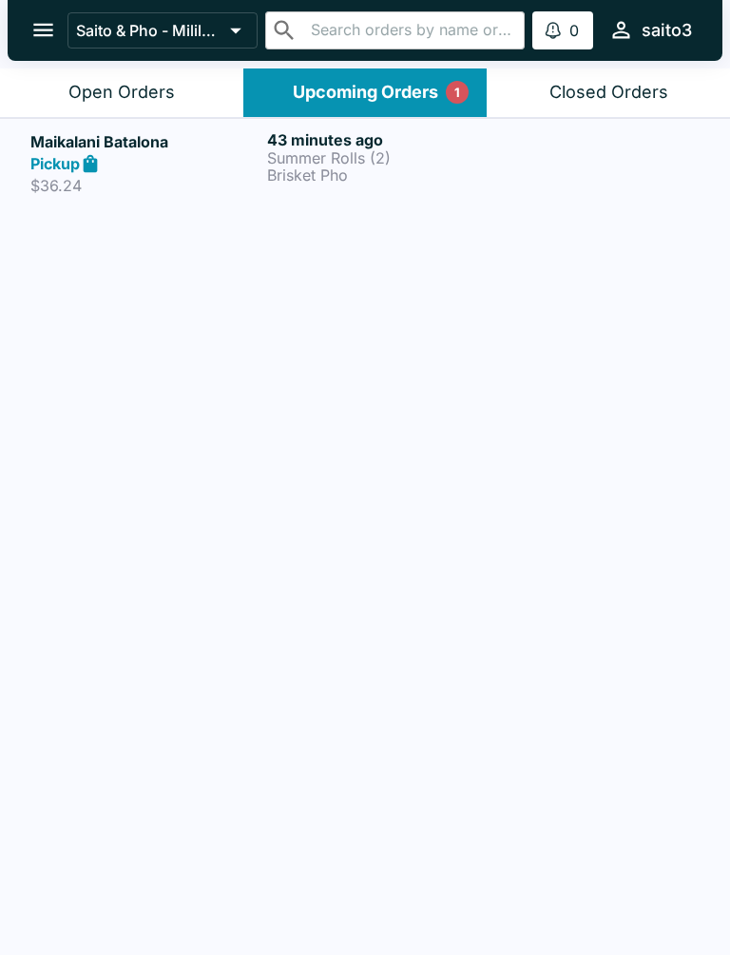
click at [69, 87] on div "Open Orders" at bounding box center [121, 93] width 107 height 22
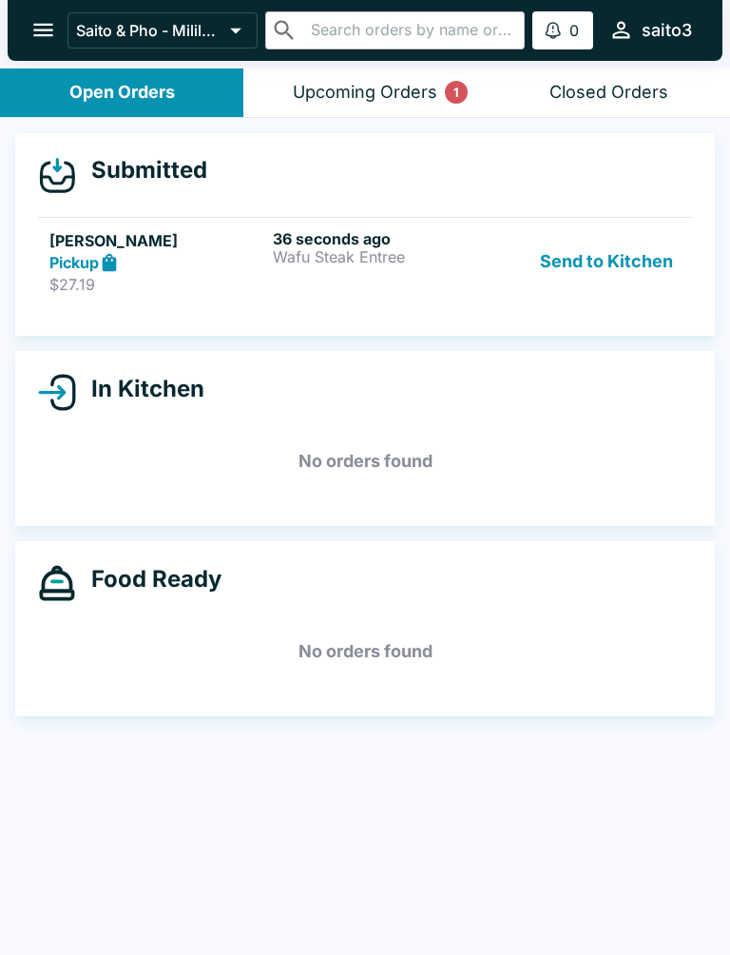
click at [59, 265] on strong "Pickup" at bounding box center [73, 262] width 49 height 19
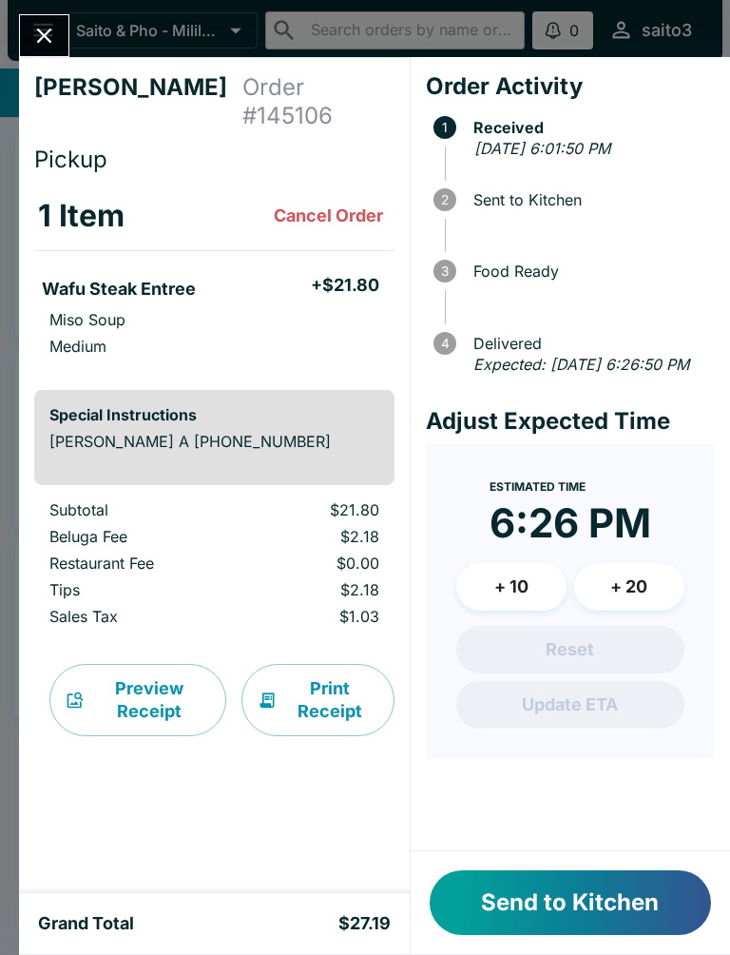
click at [594, 932] on button "Send to Kitchen" at bounding box center [570, 902] width 281 height 65
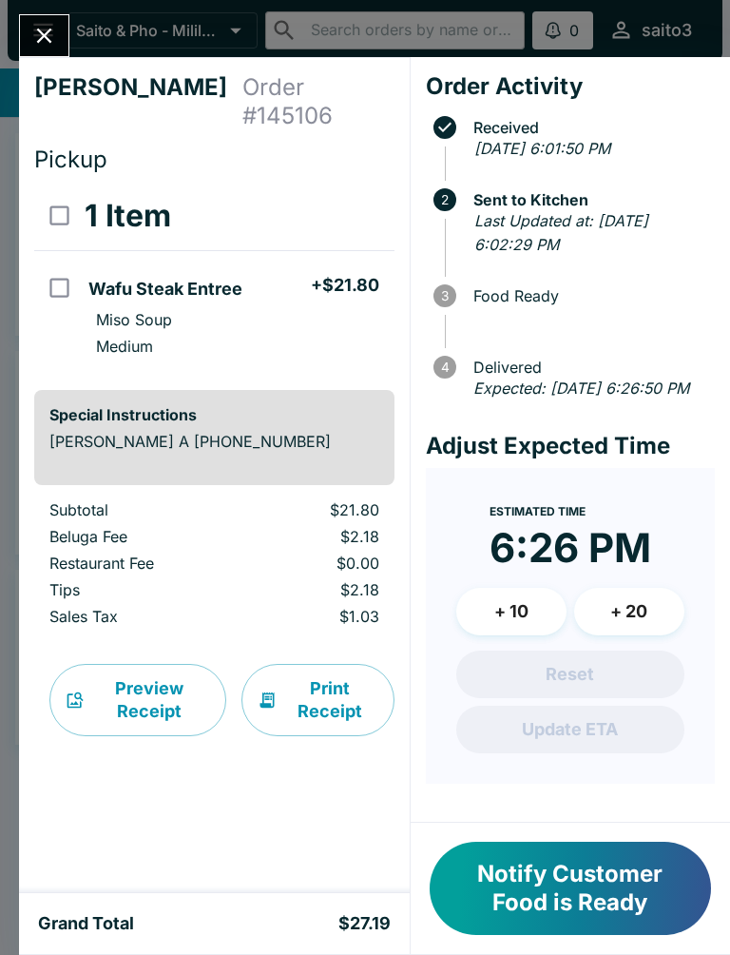
click at [39, 29] on icon "Close" at bounding box center [44, 36] width 26 height 26
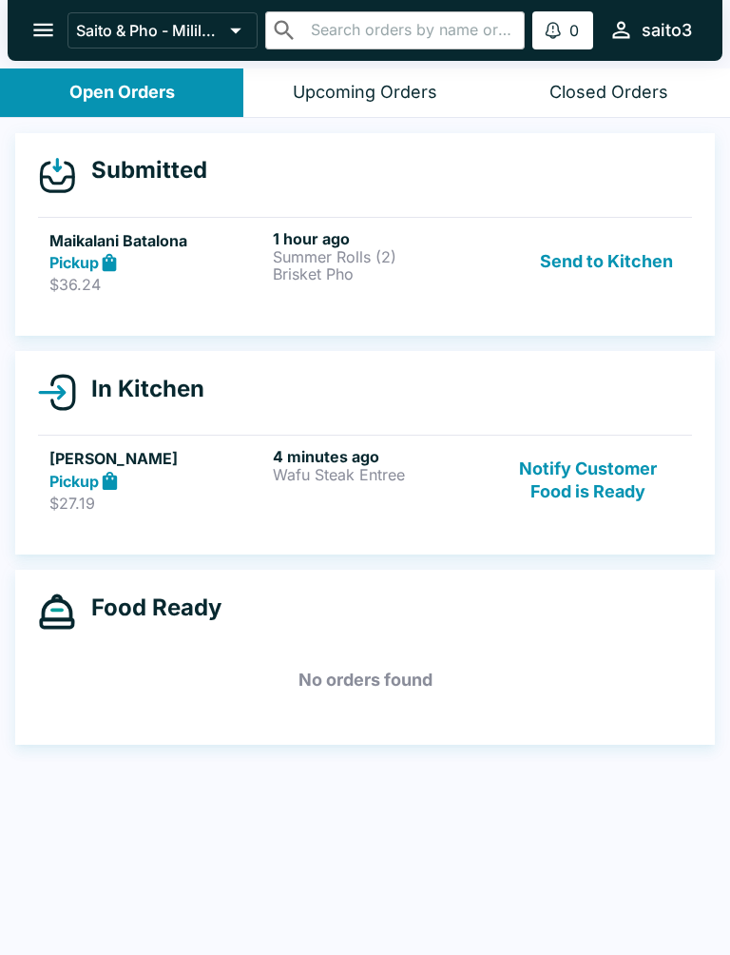
click at [329, 261] on p "Summer Rolls (2)" at bounding box center [381, 256] width 216 height 17
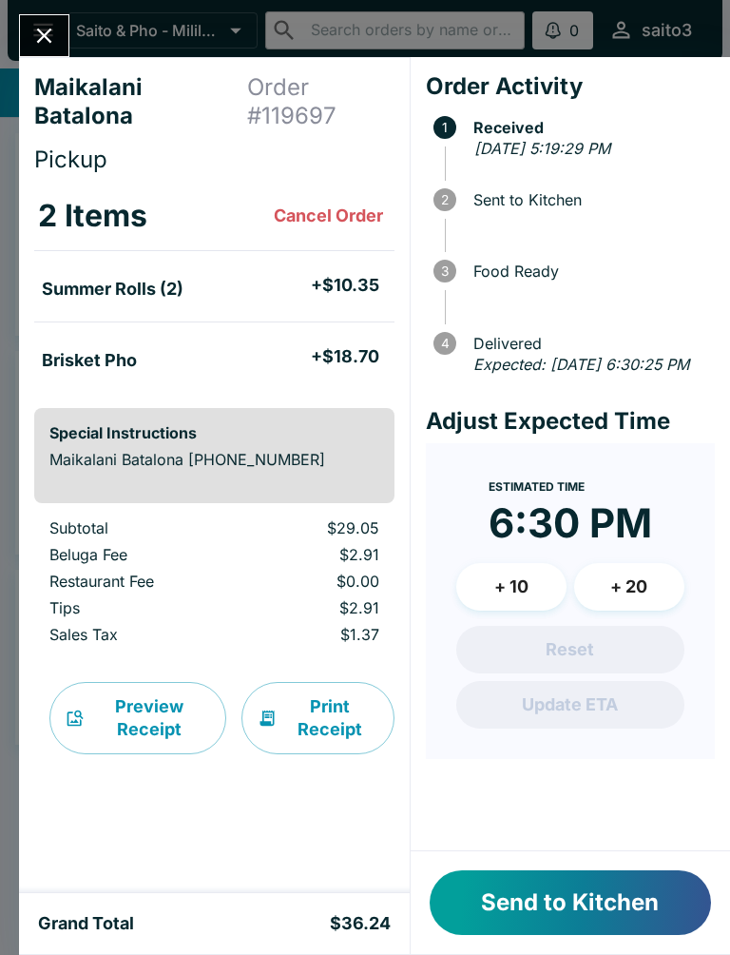
click at [639, 897] on button "Send to Kitchen" at bounding box center [570, 902] width 281 height 65
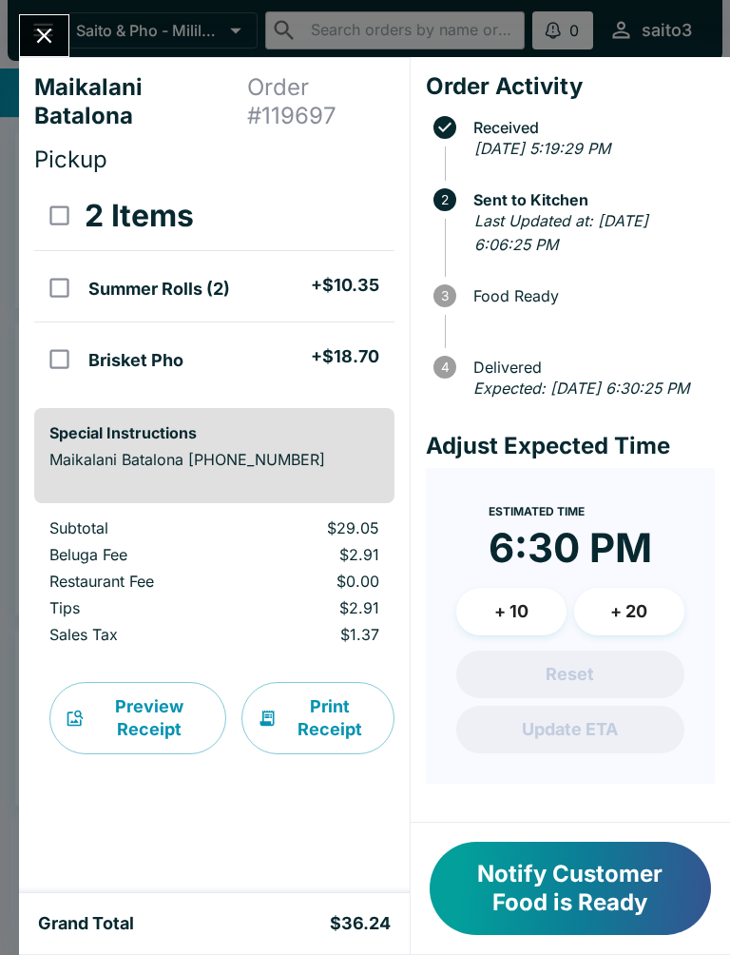
click at [48, 11] on div "Maikalani Batalona Order # 119697 Pickup 2 Items Summer Rolls (2) + $10.35 Bris…" at bounding box center [365, 477] width 730 height 955
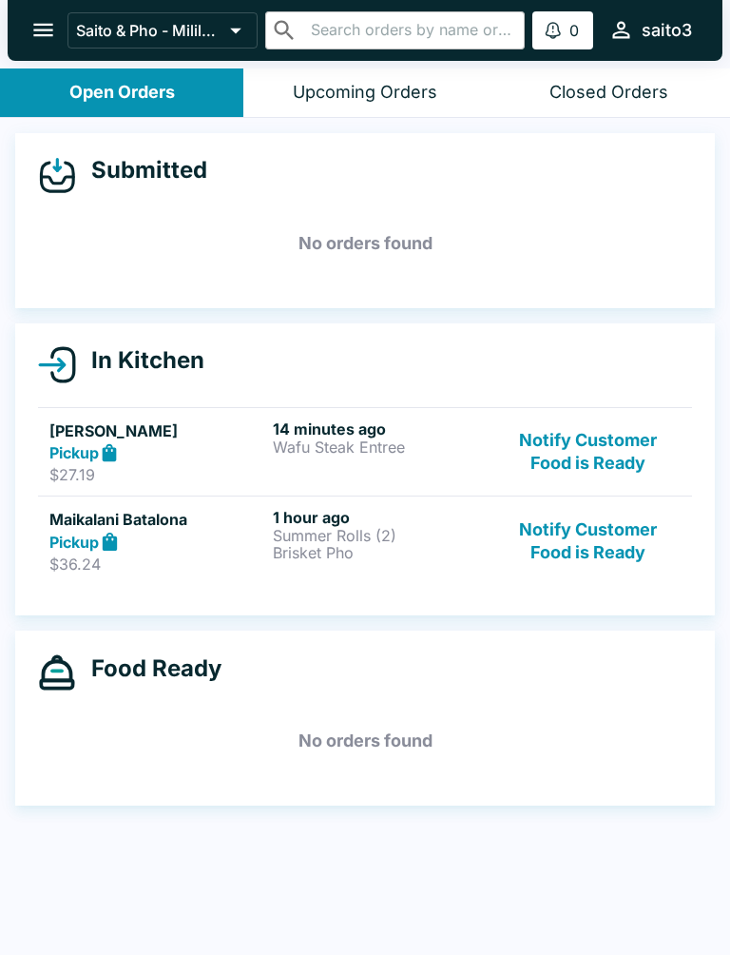
scroll to position [3, 0]
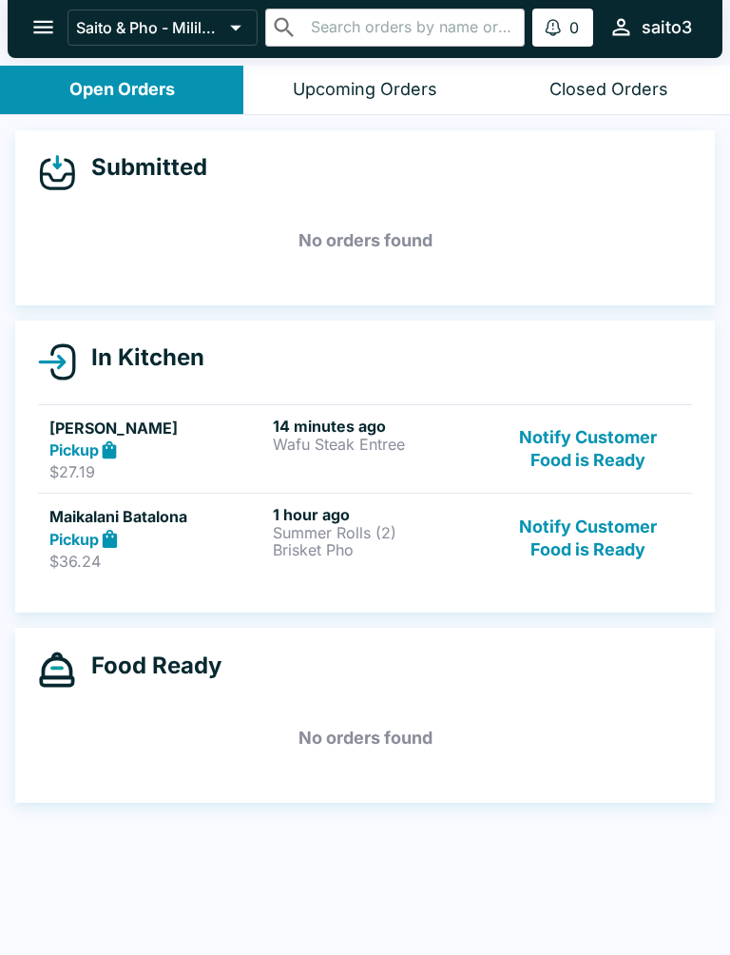
click at [350, 524] on p "Summer Rolls (2)" at bounding box center [381, 532] width 216 height 17
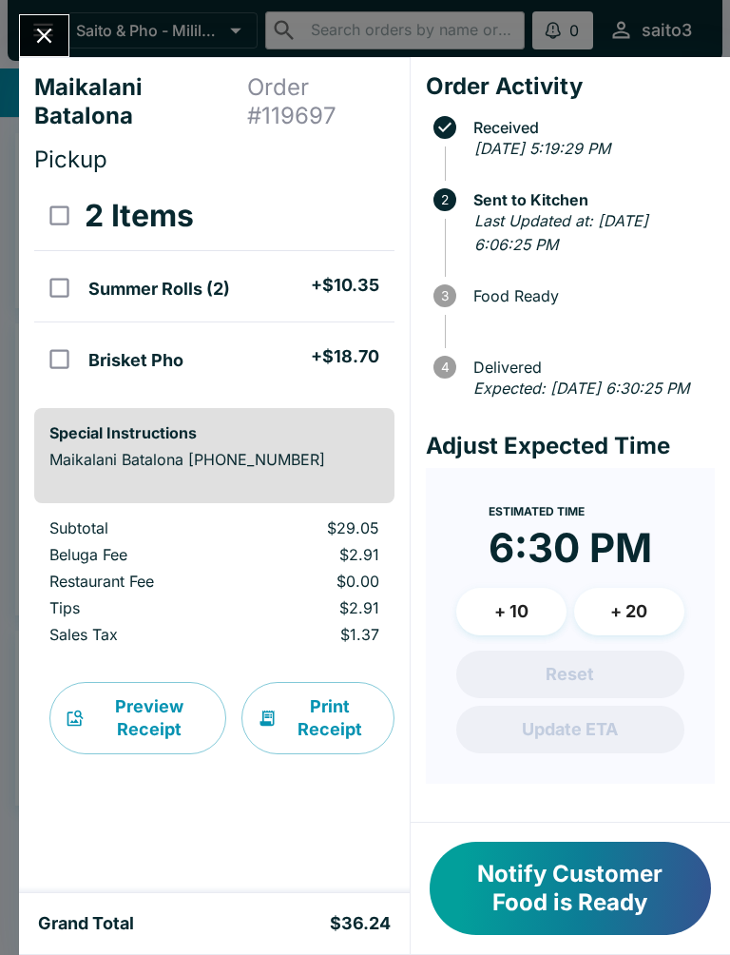
click at [46, 10] on div "Maikalani Batalona Order # 119697 Pickup 2 Items Summer Rolls (2) + $10.35 Bris…" at bounding box center [365, 477] width 730 height 955
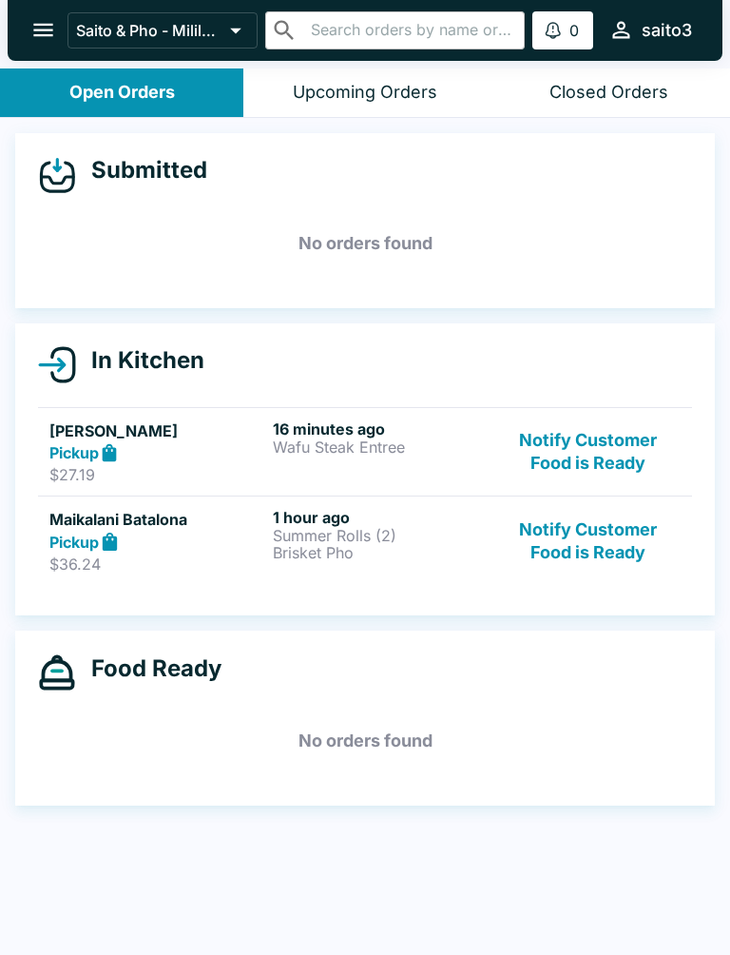
click at [267, 452] on div "[PERSON_NAME] A Pickup $27.19 16 minutes ago Wafu Steak Entree Notify Customer …" at bounding box center [364, 452] width 631 height 66
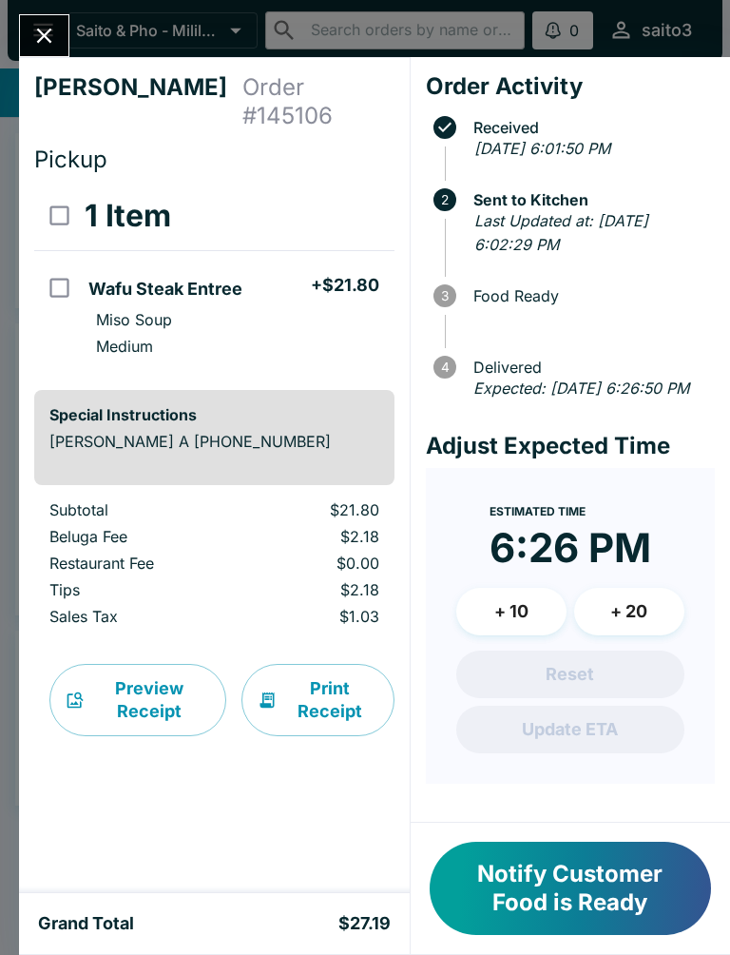
click at [48, 18] on button "Close" at bounding box center [44, 35] width 48 height 41
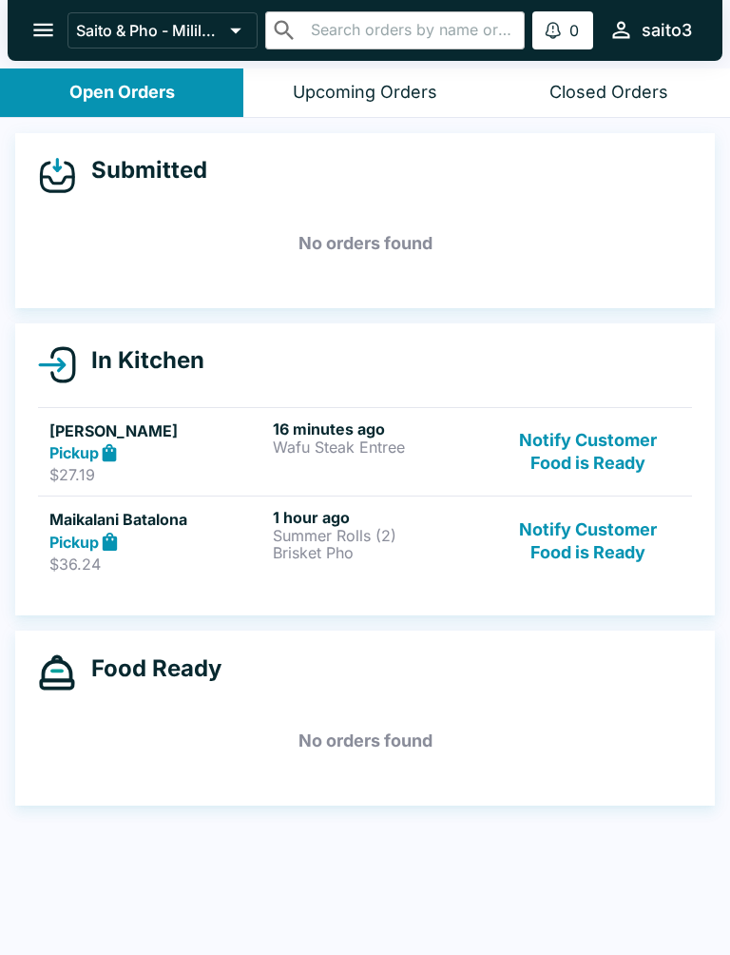
click at [294, 564] on div "1 hour ago Summer Rolls (2) Brisket Pho" at bounding box center [381, 541] width 216 height 66
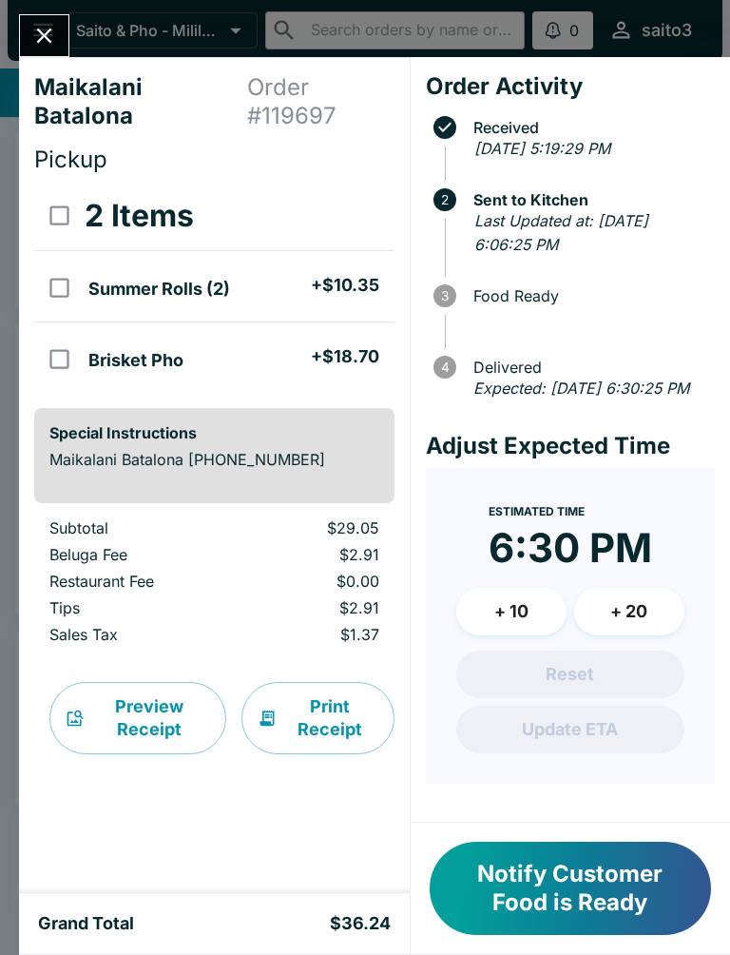
click at [62, 47] on button "Close" at bounding box center [44, 35] width 48 height 41
